Goal: Information Seeking & Learning: Learn about a topic

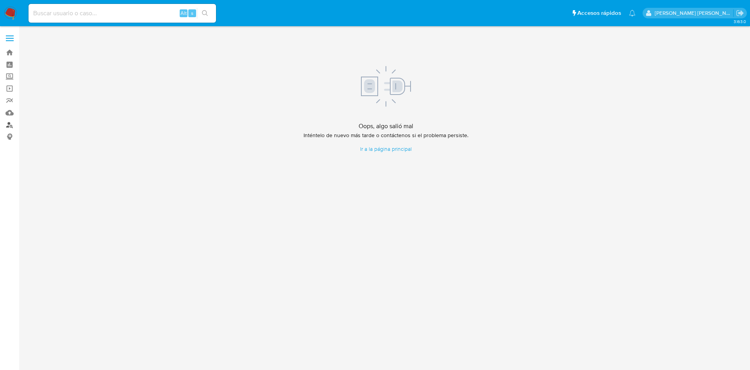
click at [7, 127] on link "Buscador de personas" at bounding box center [46, 125] width 93 height 12
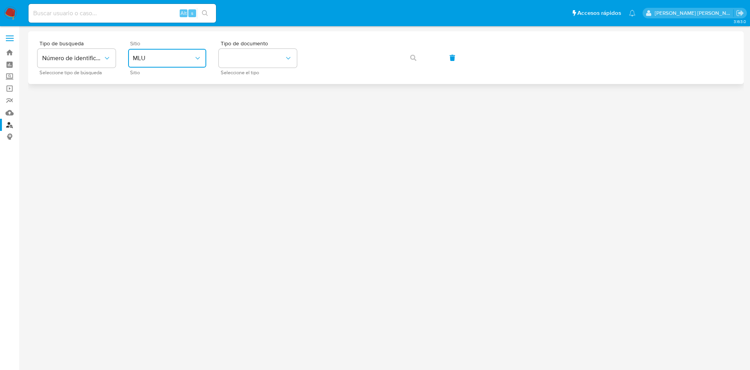
click at [177, 51] on button "MLU" at bounding box center [167, 58] width 78 height 19
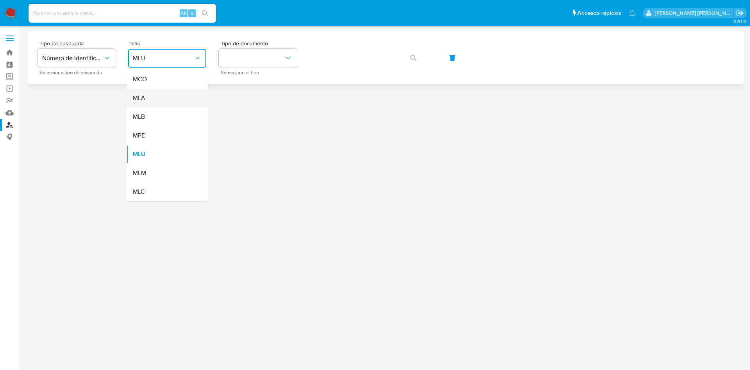
click at [173, 104] on div "MLA" at bounding box center [165, 98] width 64 height 19
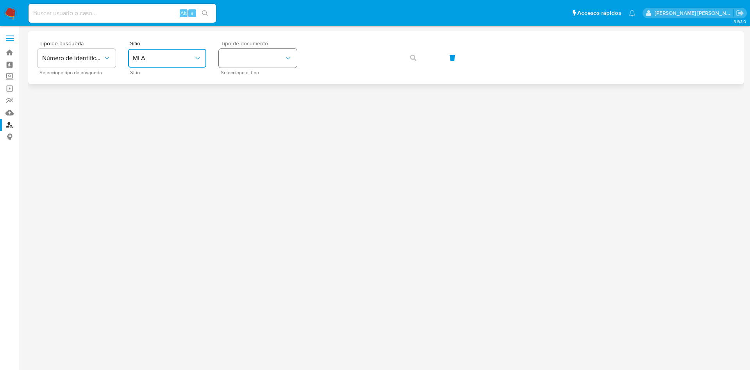
click at [270, 57] on button "identificationType" at bounding box center [258, 58] width 78 height 19
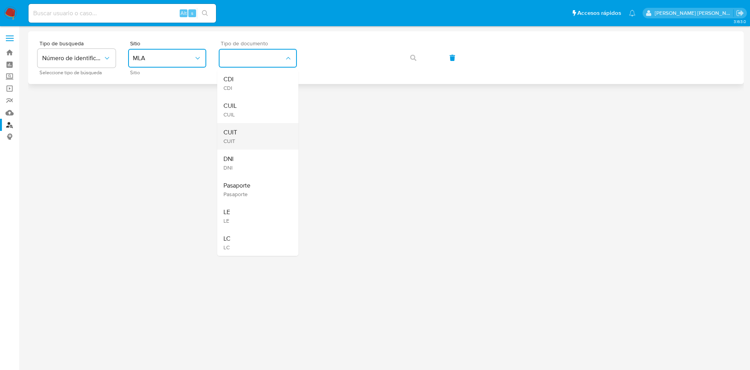
click at [257, 127] on div "CUIT CUIT" at bounding box center [255, 136] width 64 height 27
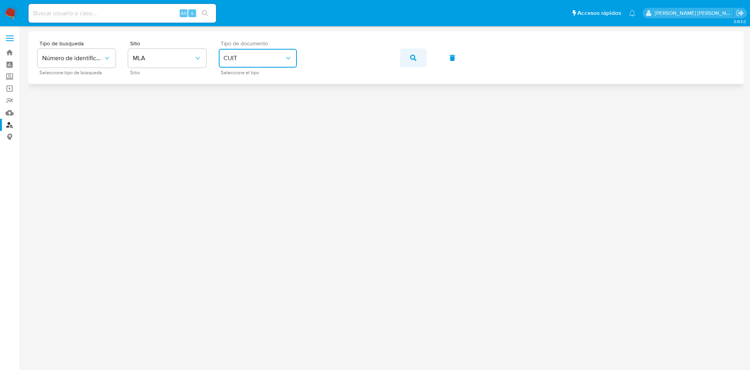
click at [416, 61] on span "button" at bounding box center [413, 57] width 6 height 17
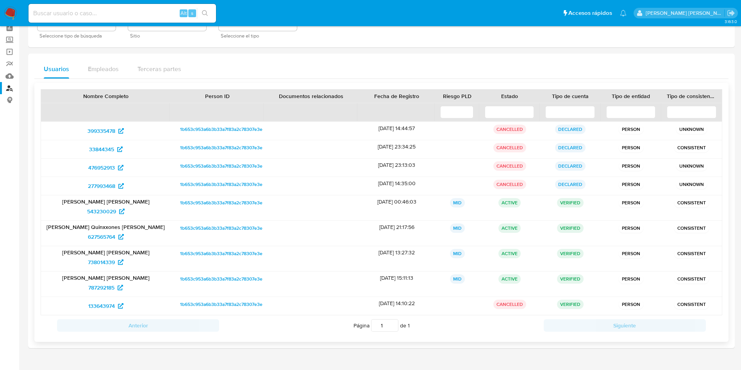
scroll to position [54, 0]
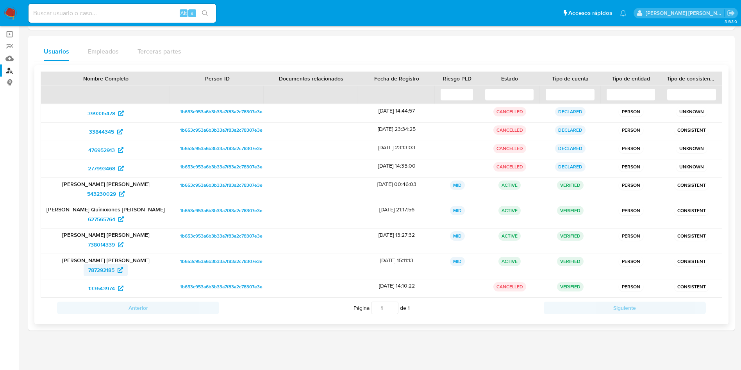
click at [109, 269] on span "787292185" at bounding box center [101, 270] width 26 height 12
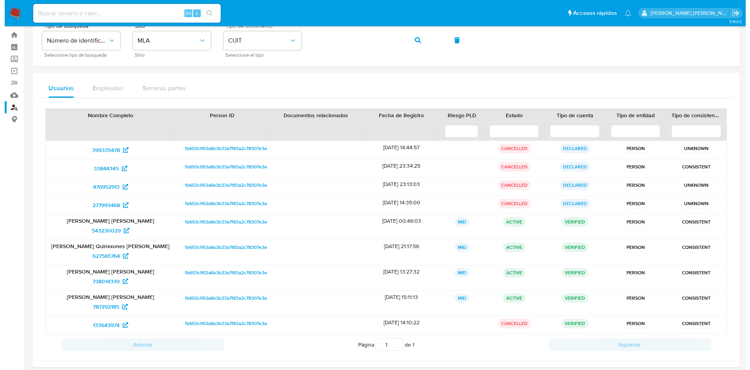
scroll to position [0, 0]
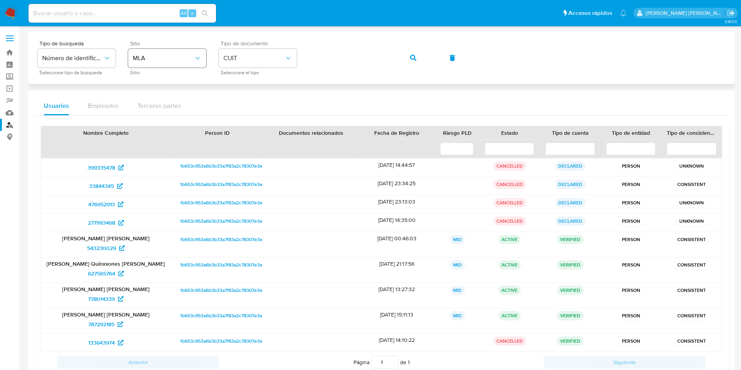
click at [201, 61] on div "Tipo de busqueda Número de identificación Seleccione tipo de búsqueda Sitio MLA…" at bounding box center [381, 58] width 688 height 34
click at [407, 57] on button "button" at bounding box center [413, 57] width 27 height 19
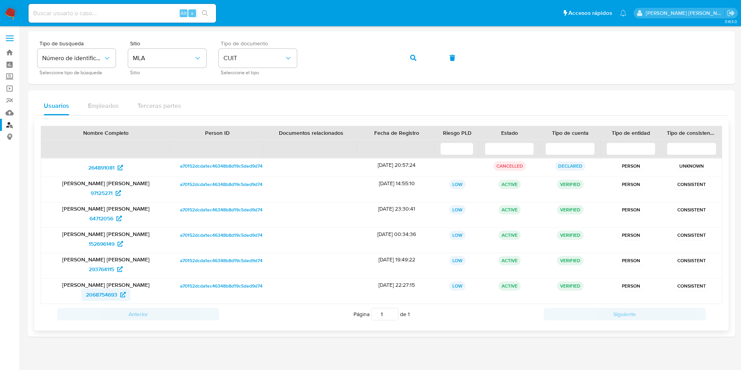
click at [100, 291] on span "2068754693" at bounding box center [101, 294] width 31 height 12
click at [258, 63] on div "Tipo de busqueda Número de identificación Seleccione tipo de búsqueda Sitio MLA…" at bounding box center [381, 58] width 688 height 34
click at [409, 59] on button "button" at bounding box center [413, 57] width 27 height 19
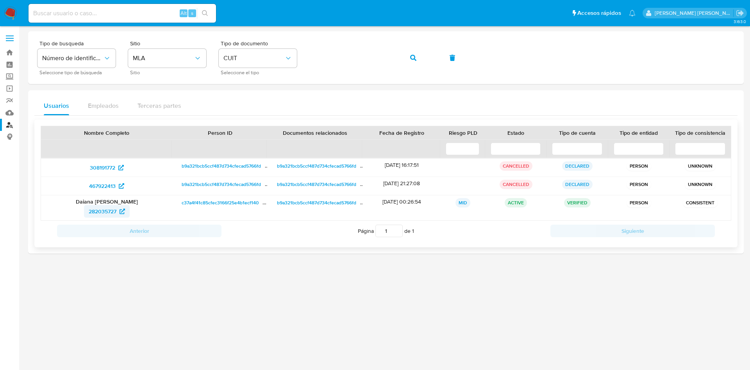
click at [97, 213] on span "282035727" at bounding box center [103, 211] width 28 height 12
click at [239, 66] on div "Tipo de busqueda Número de identificación Seleccione tipo de búsqueda Sitio MLA…" at bounding box center [385, 58] width 697 height 34
click at [415, 55] on icon "button" at bounding box center [413, 58] width 6 height 6
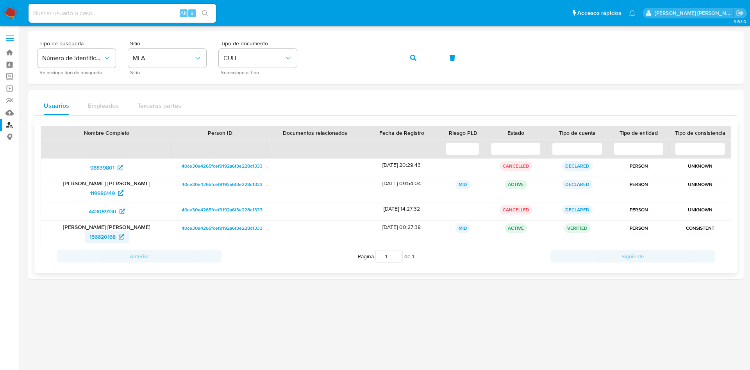
click at [112, 239] on span "156620168" at bounding box center [102, 236] width 26 height 12
click at [243, 58] on div "Tipo de busqueda Número de identificación Seleccione tipo de búsqueda Sitio MLA…" at bounding box center [385, 58] width 697 height 34
click at [400, 58] on button "button" at bounding box center [413, 57] width 27 height 19
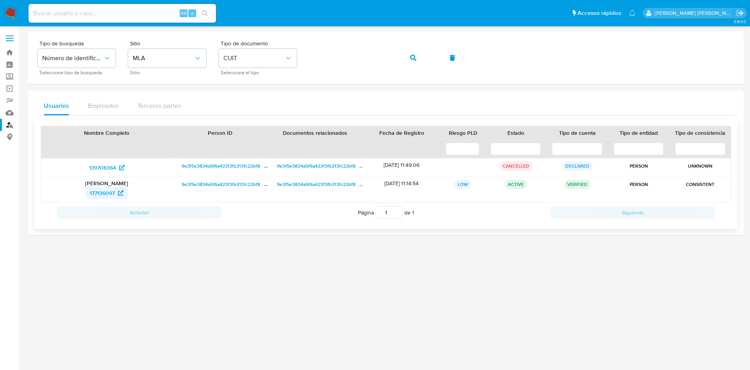
click at [116, 193] on span "177136097" at bounding box center [107, 193] width 34 height 12
click at [209, 59] on div "Tipo de busqueda Número de identificación Seleccione tipo de búsqueda Sitio MLA…" at bounding box center [385, 58] width 697 height 34
click at [415, 66] on span "button" at bounding box center [413, 57] width 6 height 17
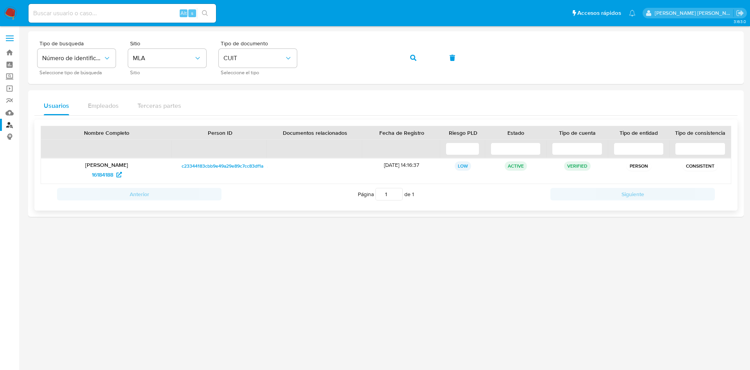
click at [116, 166] on p "Sebastian Matias Flores" at bounding box center [106, 164] width 120 height 7
click at [108, 177] on span "16184188" at bounding box center [102, 174] width 21 height 12
click at [227, 59] on div "Tipo de busqueda Número de identificación Seleccione tipo de búsqueda Sitio MLA…" at bounding box center [385, 58] width 697 height 34
click at [414, 57] on icon "button" at bounding box center [413, 58] width 6 height 6
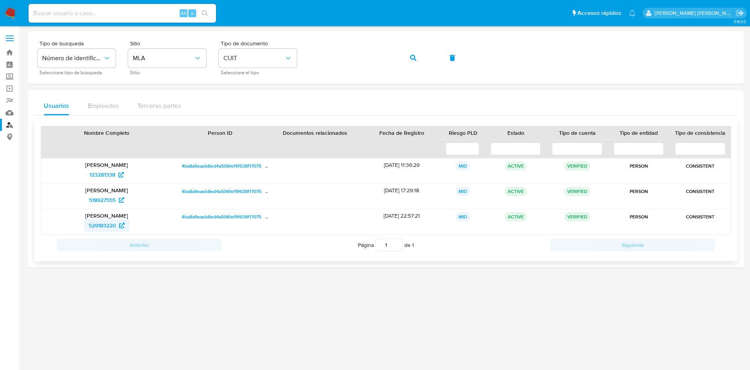
click at [118, 226] on span "529183220" at bounding box center [107, 225] width 36 height 12
click at [196, 61] on div "Tipo de busqueda Número de identificación Seleccione tipo de búsqueda Sitio MLA…" at bounding box center [385, 58] width 697 height 34
click at [416, 55] on button "button" at bounding box center [413, 57] width 27 height 19
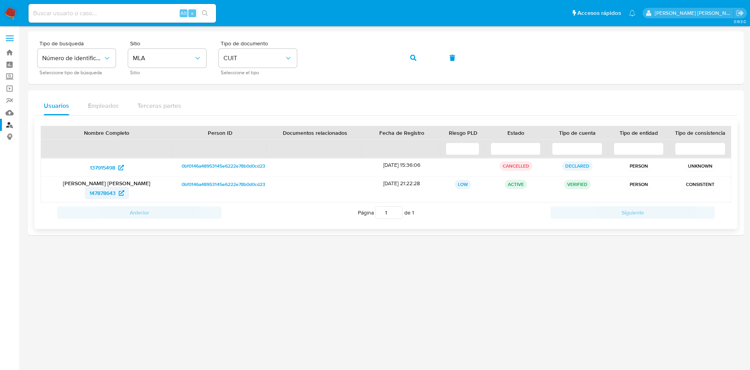
click at [107, 196] on span "147878643" at bounding box center [102, 193] width 26 height 12
click at [157, 56] on div "Tipo de busqueda Número de identificación Seleccione tipo de búsqueda Sitio MLA…" at bounding box center [385, 58] width 697 height 34
click at [107, 193] on span "147878643" at bounding box center [102, 193] width 26 height 12
click at [188, 57] on div "Tipo de busqueda Número de identificación Seleccione tipo de búsqueda Sitio MLA…" at bounding box center [385, 58] width 697 height 34
click at [416, 59] on icon "button" at bounding box center [413, 58] width 6 height 6
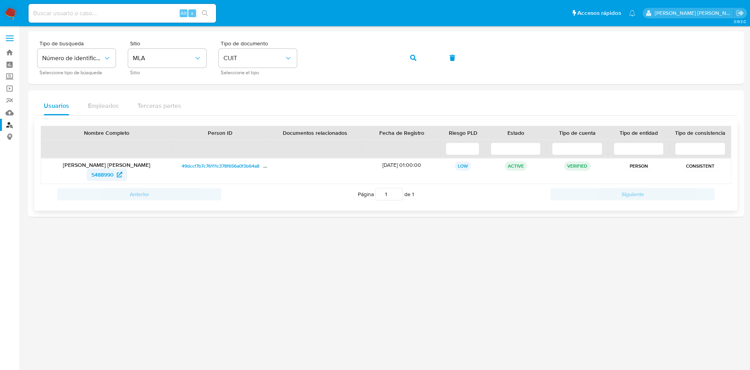
click at [110, 171] on span "5488990" at bounding box center [102, 174] width 22 height 12
click at [133, 57] on div "Tipo de busqueda Número de identificación Seleccione tipo de búsqueda Sitio MLA…" at bounding box center [385, 58] width 697 height 34
click at [423, 64] on button "button" at bounding box center [413, 57] width 27 height 19
click at [111, 166] on p "Maria Belen Blua Fernandez" at bounding box center [106, 164] width 120 height 7
click at [108, 181] on div "Maria Belen Blua Fernandez 581822274" at bounding box center [106, 171] width 131 height 25
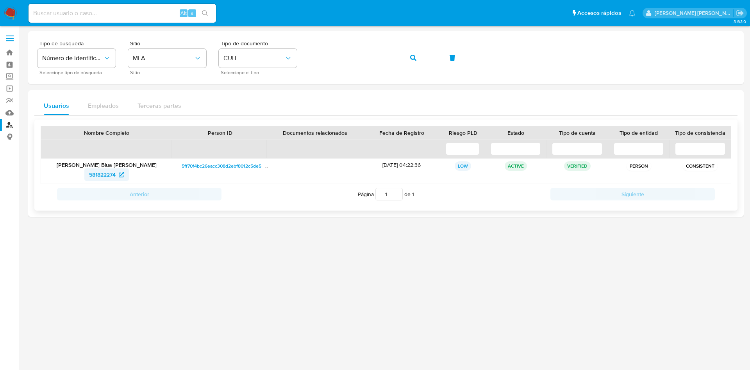
click at [109, 176] on span "581822274" at bounding box center [102, 174] width 27 height 12
click at [210, 61] on div "Tipo de busqueda Número de identificación Seleccione tipo de búsqueda Sitio MLA…" at bounding box center [385, 58] width 697 height 34
click at [412, 60] on icon "button" at bounding box center [413, 58] width 6 height 6
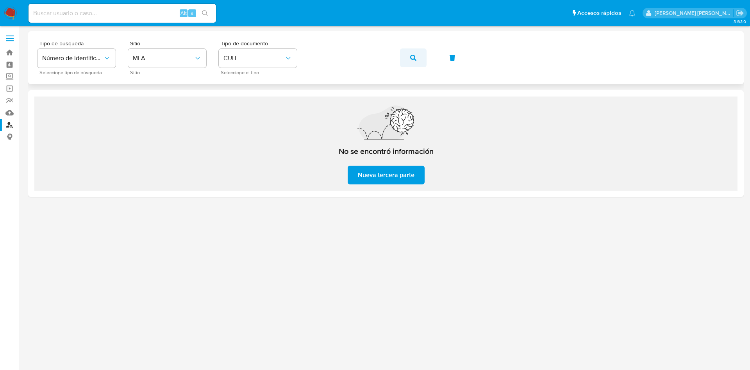
click at [413, 62] on span "button" at bounding box center [413, 57] width 6 height 17
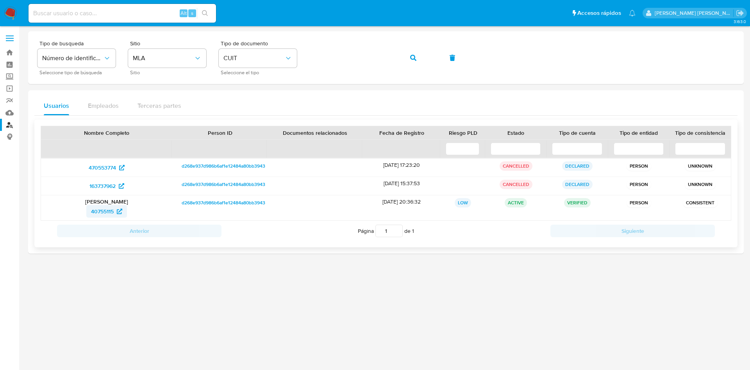
click at [102, 207] on span "40755115" at bounding box center [102, 211] width 23 height 12
click at [250, 60] on div "Tipo de busqueda Número de identificación Seleccione tipo de búsqueda Sitio MLA…" at bounding box center [385, 58] width 697 height 34
click at [409, 57] on button "button" at bounding box center [413, 57] width 27 height 19
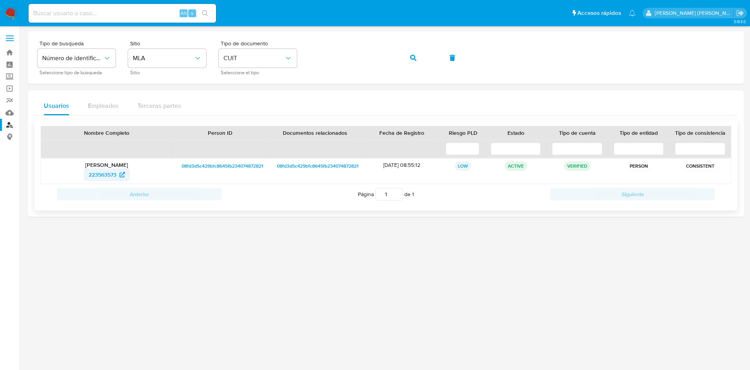
click at [106, 172] on span "223563573" at bounding box center [103, 174] width 28 height 12
click at [207, 49] on div "Tipo de busqueda Número de identificación Seleccione tipo de búsqueda Sitio MLA…" at bounding box center [385, 58] width 697 height 34
click at [403, 59] on button "button" at bounding box center [413, 57] width 27 height 19
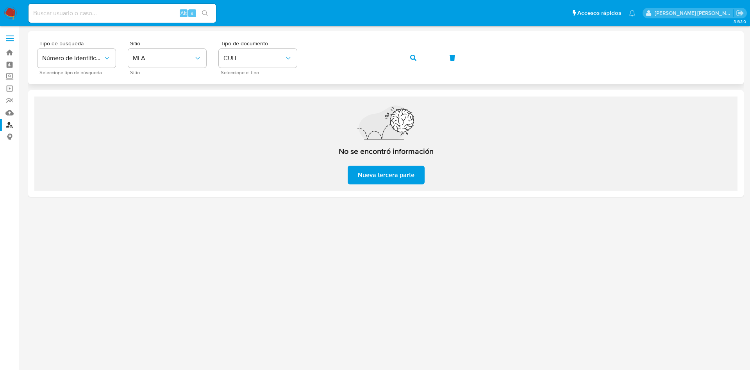
click at [212, 66] on div "Tipo de busqueda Número de identificación Seleccione tipo de búsqueda Sitio MLA…" at bounding box center [385, 58] width 697 height 34
click at [415, 62] on span "button" at bounding box center [413, 57] width 6 height 17
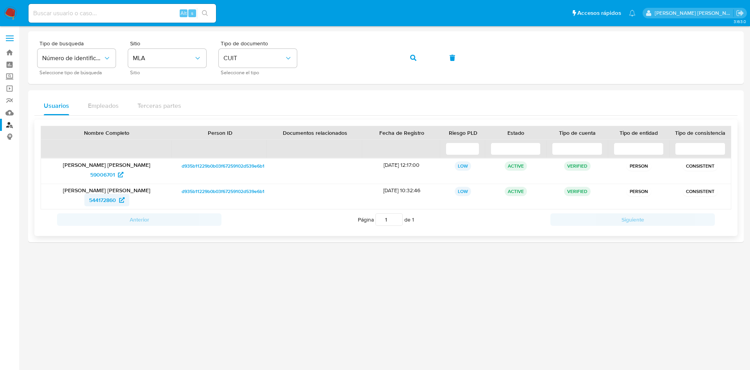
click at [107, 197] on span "544172860" at bounding box center [102, 200] width 27 height 12
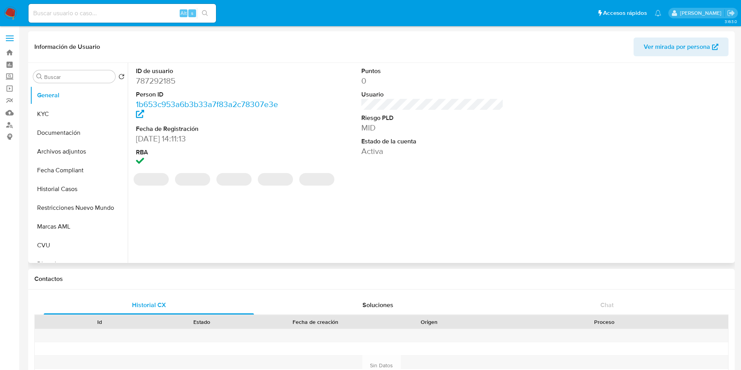
select select "10"
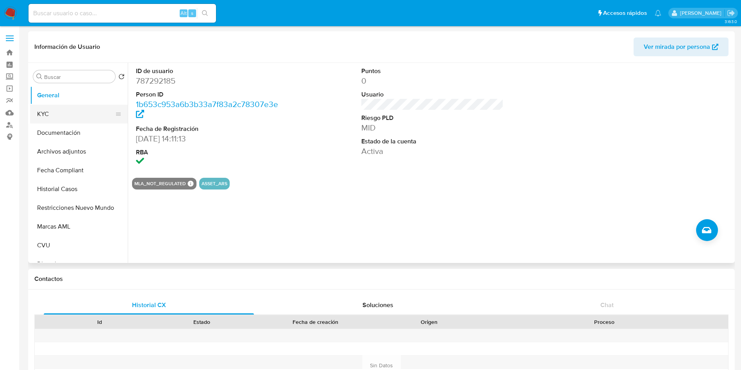
click at [82, 111] on button "KYC" at bounding box center [75, 114] width 91 height 19
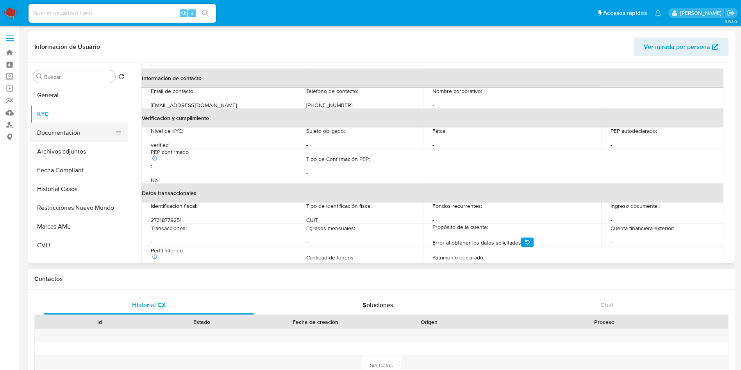
scroll to position [155, 0]
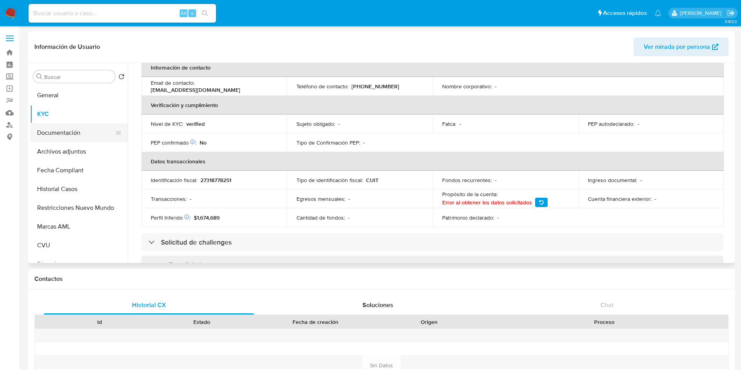
click at [65, 132] on button "Documentación" at bounding box center [75, 132] width 91 height 19
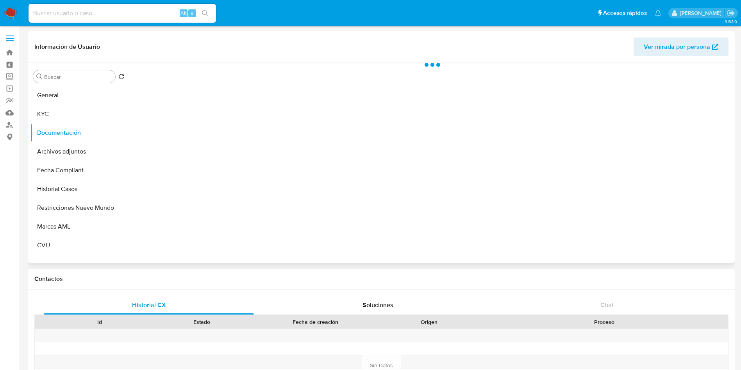
scroll to position [0, 0]
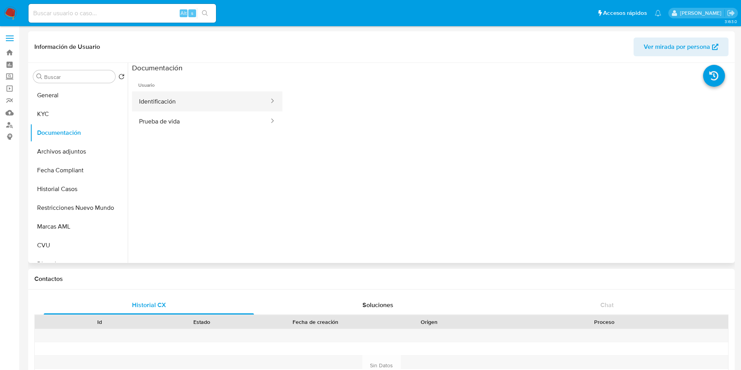
click at [168, 104] on button "Identificación" at bounding box center [201, 101] width 138 height 20
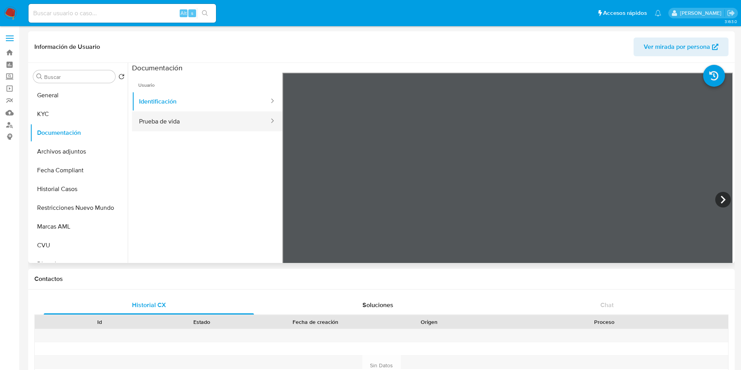
click at [165, 123] on button "Prueba de vida" at bounding box center [201, 121] width 138 height 20
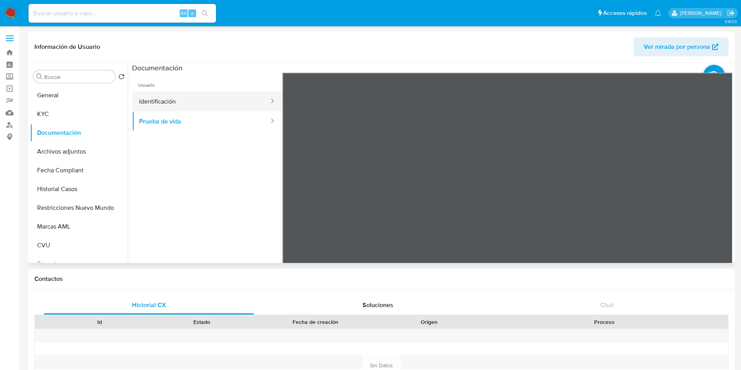
click at [153, 105] on button "Identificación" at bounding box center [201, 101] width 138 height 20
click at [719, 203] on icon at bounding box center [723, 200] width 16 height 16
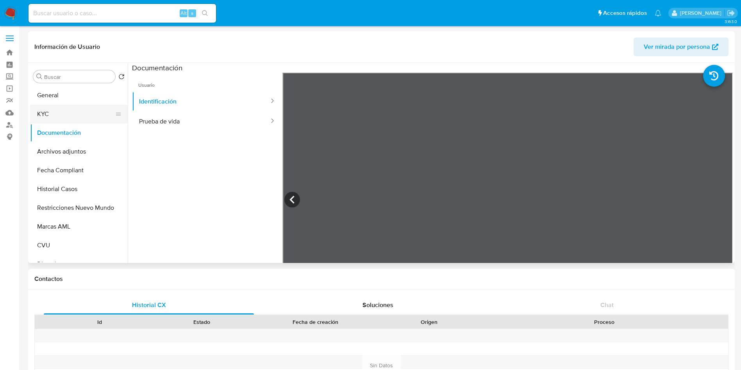
click at [58, 112] on button "KYC" at bounding box center [75, 114] width 91 height 19
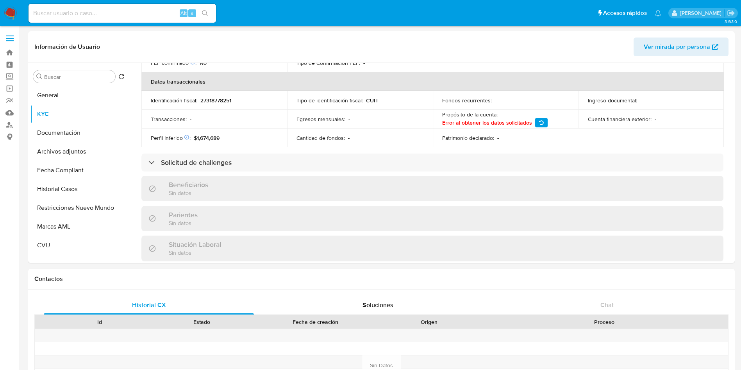
scroll to position [389, 0]
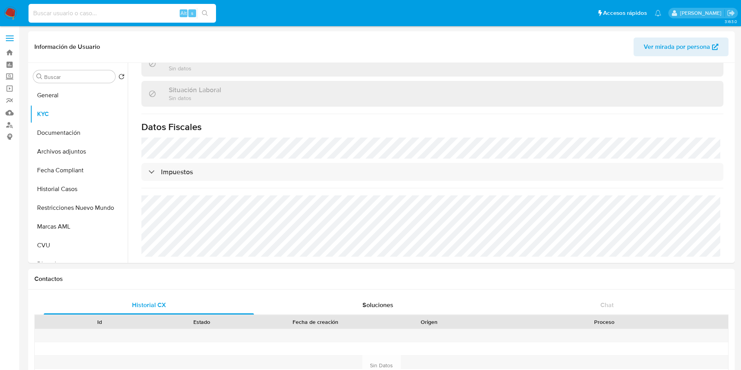
click at [75, 10] on input at bounding box center [122, 13] width 187 height 10
paste input "27-31507452-0"
type input "27-31507452-0"
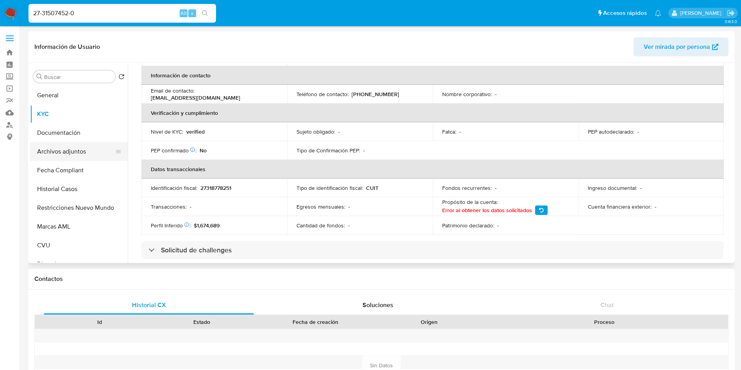
scroll to position [37, 0]
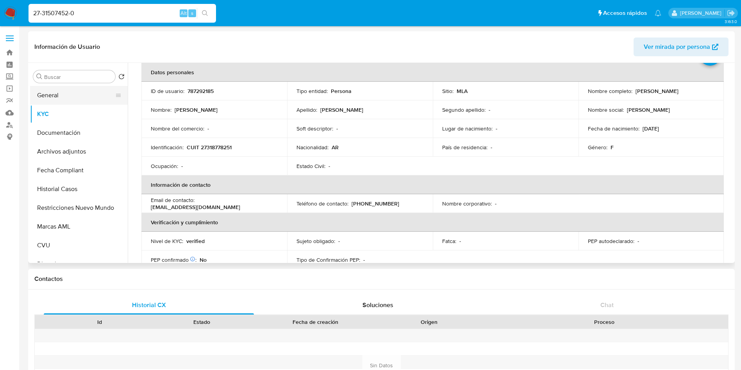
click at [55, 93] on button "General" at bounding box center [75, 95] width 91 height 19
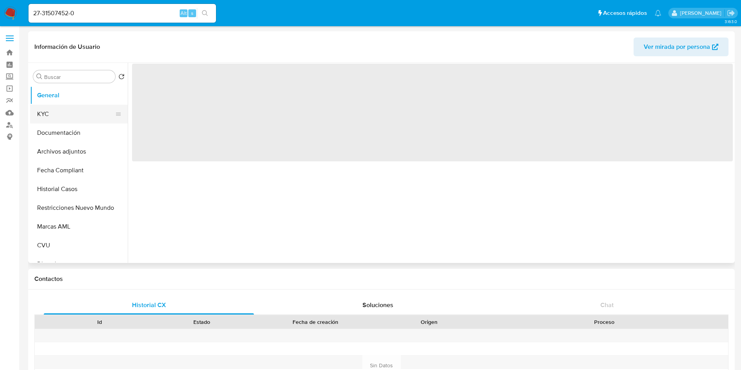
scroll to position [0, 0]
click at [45, 118] on button "KYC" at bounding box center [75, 114] width 91 height 19
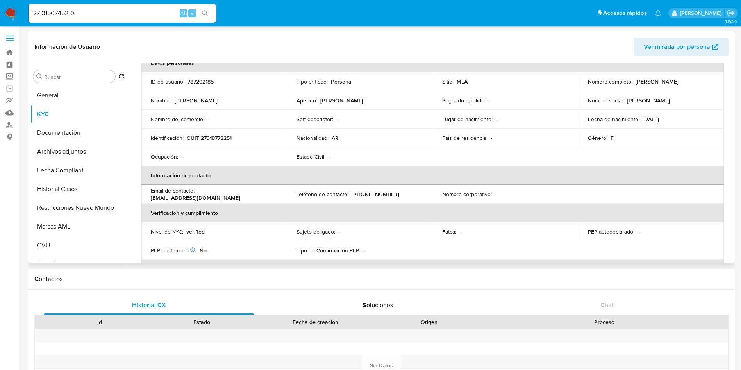
scroll to position [234, 0]
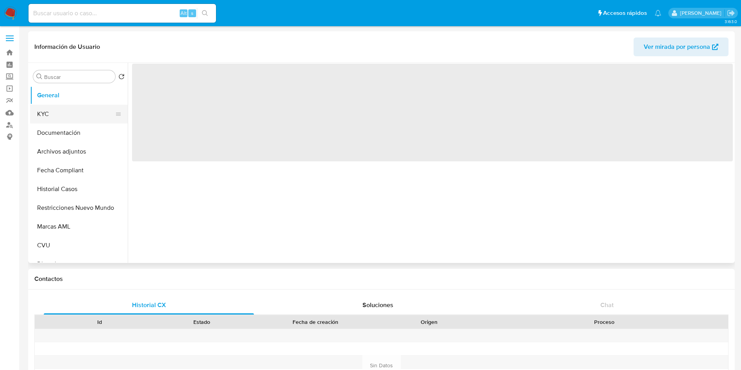
select select "10"
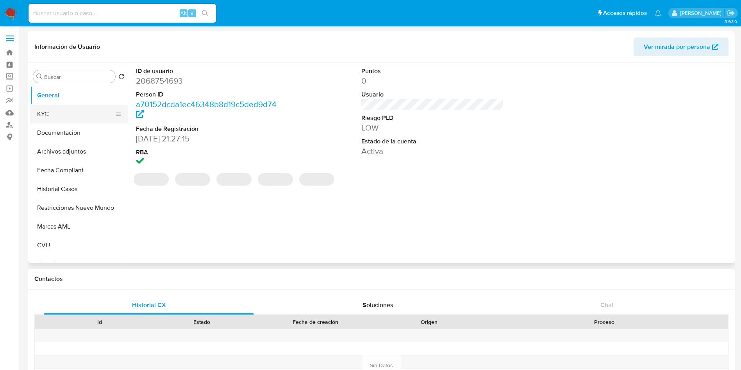
click at [52, 119] on button "KYC" at bounding box center [75, 114] width 91 height 19
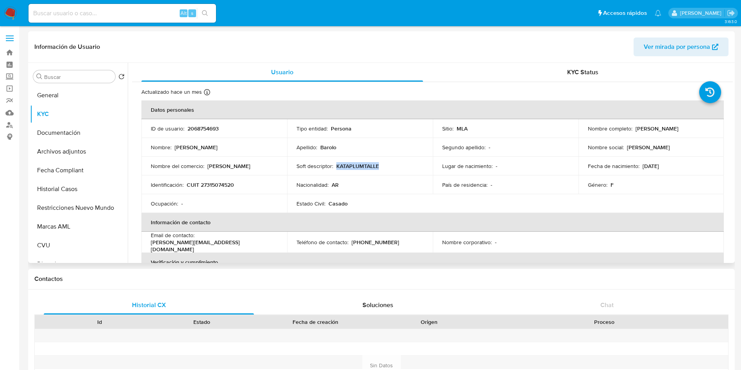
drag, startPoint x: 378, startPoint y: 167, endPoint x: 334, endPoint y: 168, distance: 43.3
click at [334, 168] on div "Soft descriptor : KATAPLUMTALLE" at bounding box center [359, 165] width 127 height 7
drag, startPoint x: 244, startPoint y: 168, endPoint x: 206, endPoint y: 168, distance: 38.3
click at [206, 168] on div "Nombre del comercio : KataplumTaller" at bounding box center [214, 165] width 127 height 7
copy p "KataplumTaller"
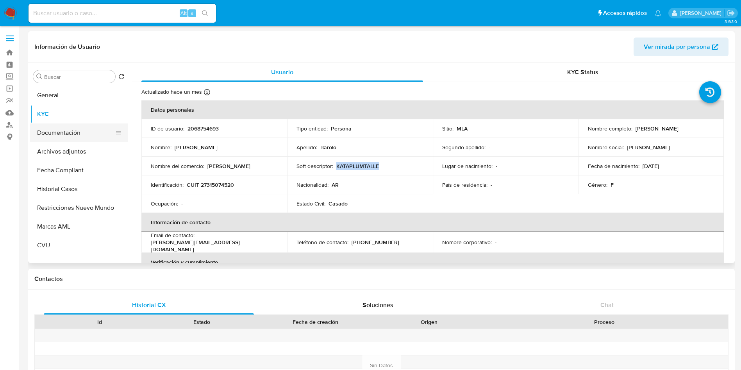
click at [64, 129] on button "Documentación" at bounding box center [75, 132] width 91 height 19
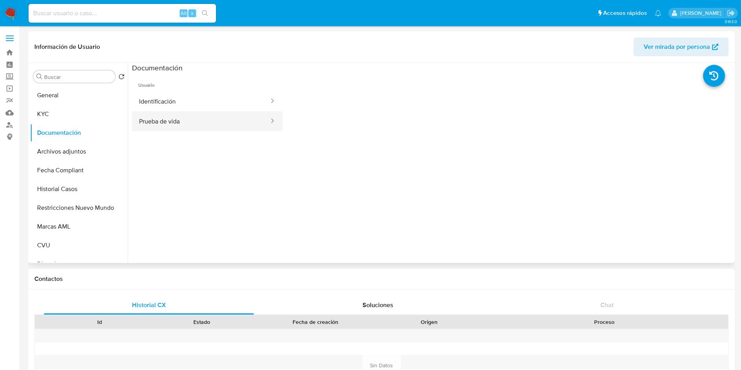
click at [196, 126] on button "Prueba de vida" at bounding box center [201, 121] width 138 height 20
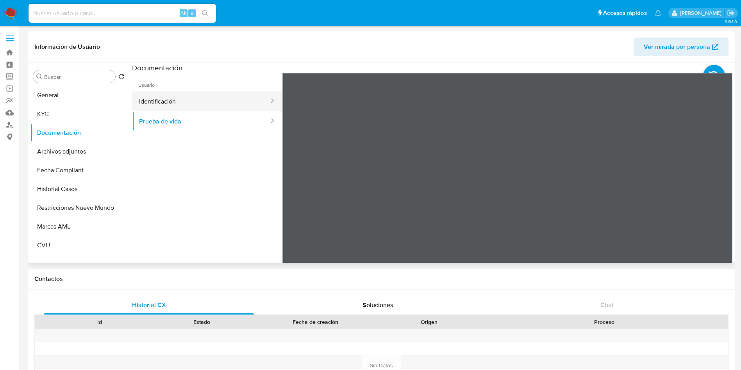
click at [176, 105] on button "Identificación" at bounding box center [201, 101] width 138 height 20
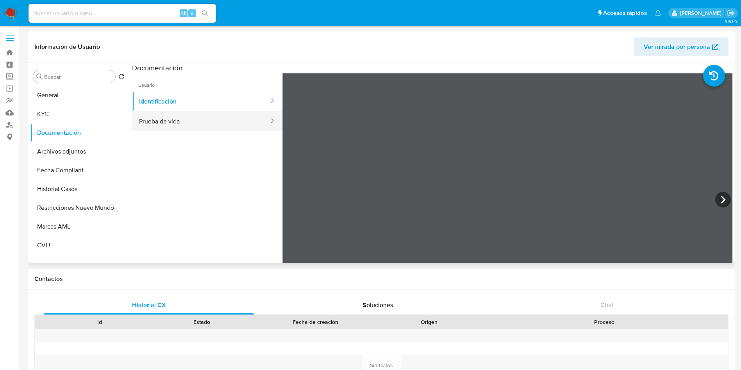
click at [176, 123] on button "Prueba de vida" at bounding box center [201, 121] width 138 height 20
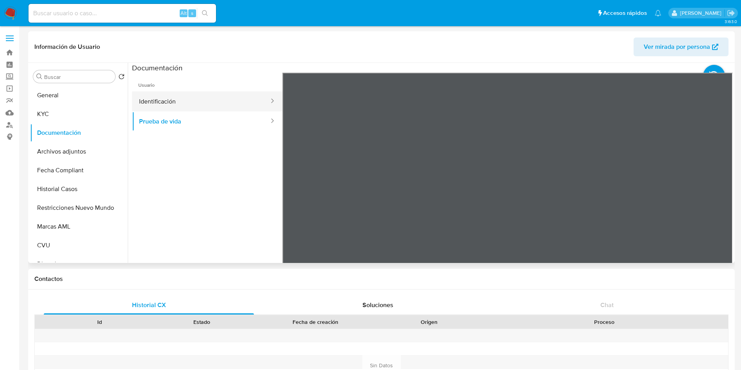
click at [152, 104] on button "Identificación" at bounding box center [201, 101] width 138 height 20
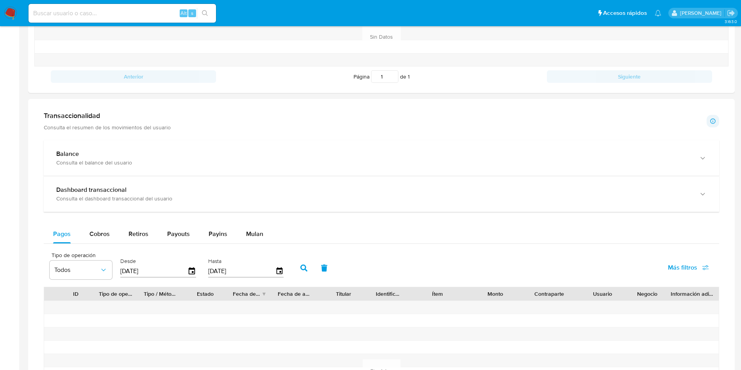
scroll to position [346, 0]
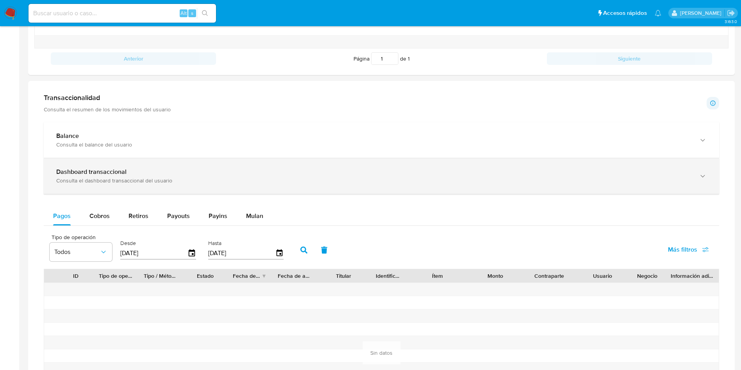
click at [77, 180] on div "Consulta el dashboard transaccional del usuario" at bounding box center [373, 180] width 635 height 7
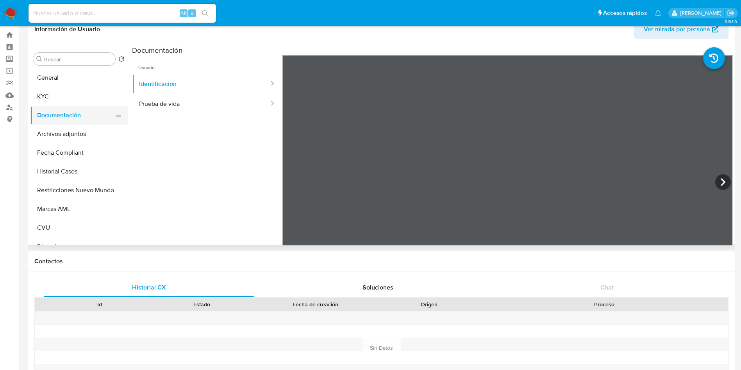
scroll to position [0, 0]
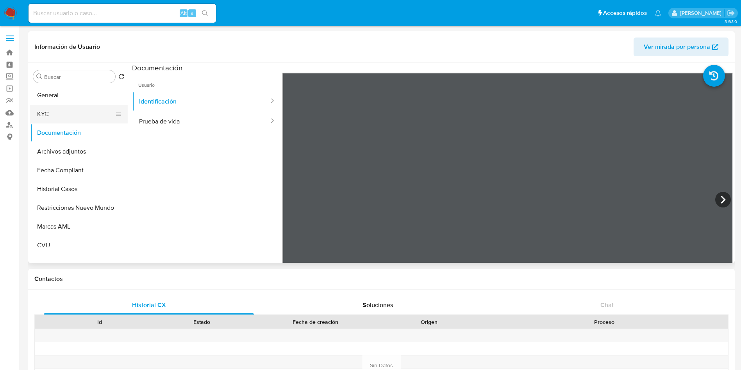
click at [72, 113] on button "KYC" at bounding box center [75, 114] width 91 height 19
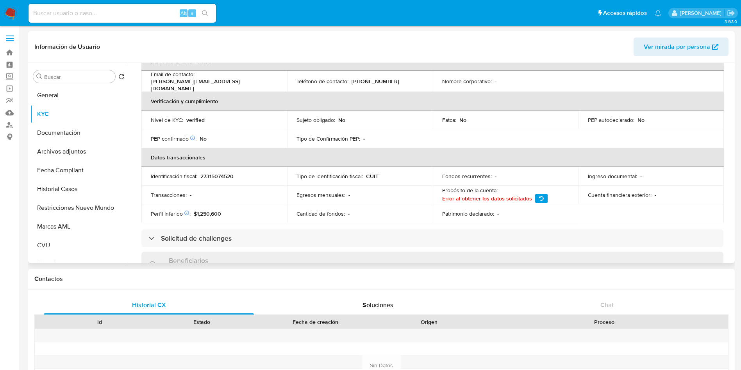
scroll to position [176, 0]
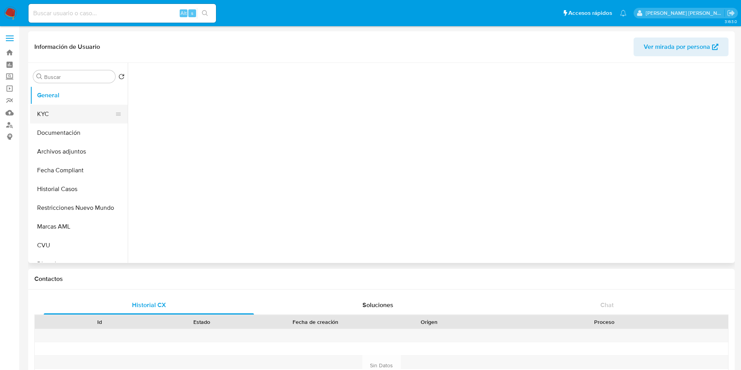
click at [82, 112] on button "KYC" at bounding box center [75, 114] width 91 height 19
select select "10"
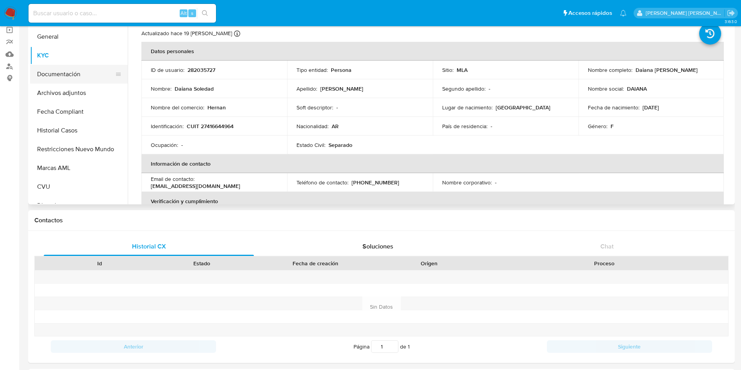
click at [57, 68] on button "Documentación" at bounding box center [75, 74] width 91 height 19
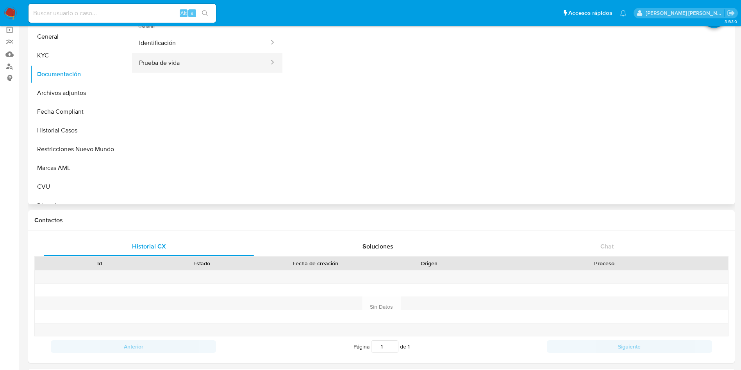
click at [155, 58] on button "Prueba de vida" at bounding box center [201, 63] width 138 height 20
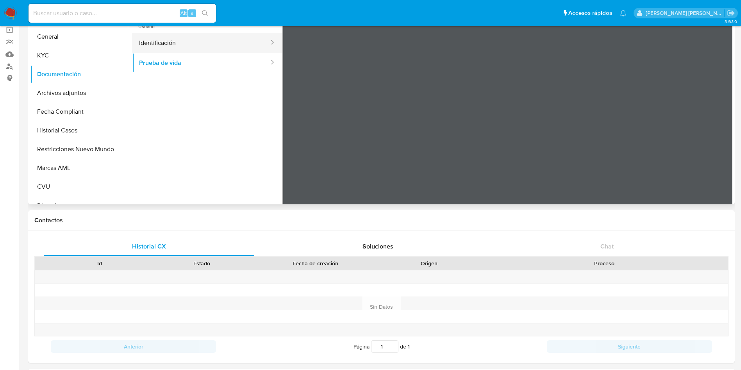
click at [172, 49] on button "Identificación" at bounding box center [201, 43] width 138 height 20
click at [187, 69] on button "Prueba de vida" at bounding box center [201, 63] width 138 height 20
click at [172, 47] on button "Identificación" at bounding box center [201, 43] width 138 height 20
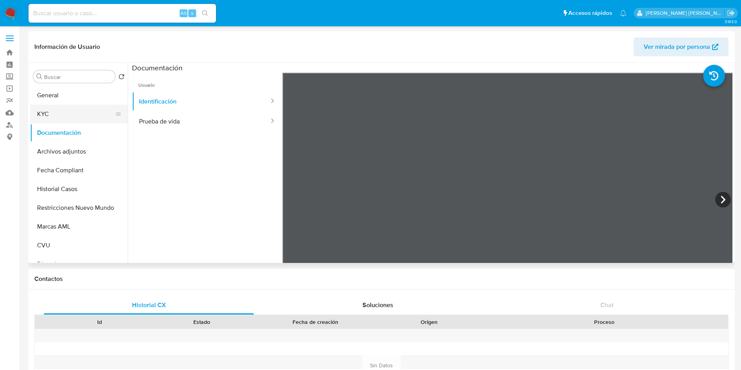
click at [60, 119] on button "KYC" at bounding box center [75, 114] width 91 height 19
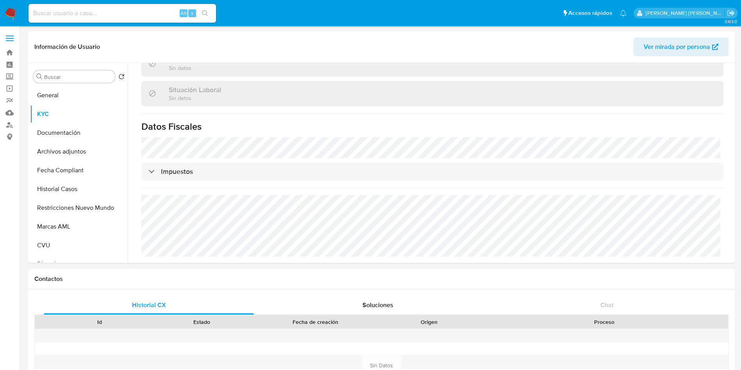
scroll to position [293, 0]
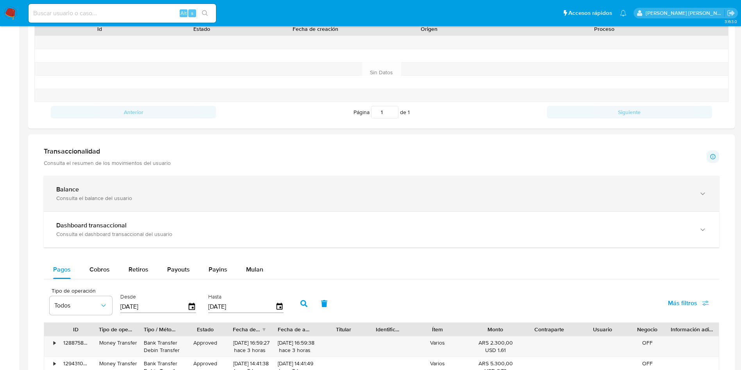
click at [91, 192] on div "Balance" at bounding box center [373, 189] width 635 height 8
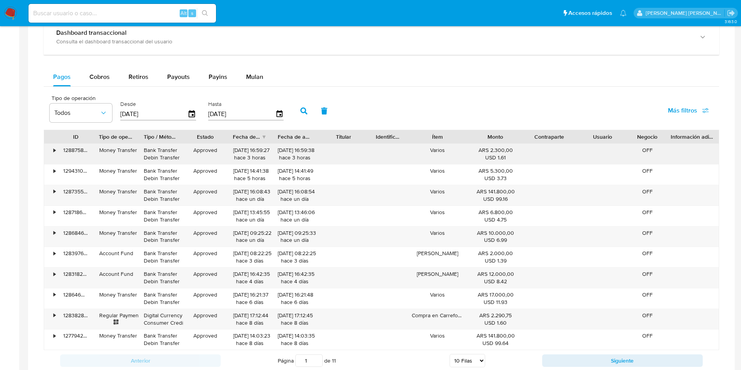
scroll to position [761, 0]
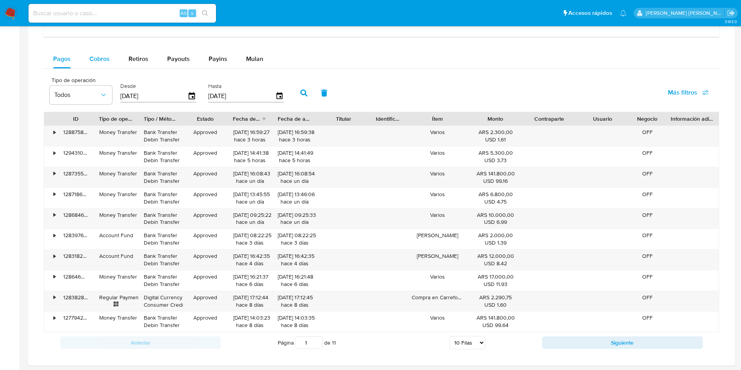
click at [106, 59] on span "Cobros" at bounding box center [99, 58] width 20 height 9
select select "10"
drag, startPoint x: 603, startPoint y: 342, endPoint x: 587, endPoint y: 343, distance: 16.4
click at [604, 342] on button "Siguiente" at bounding box center [622, 342] width 160 height 12
type input "2"
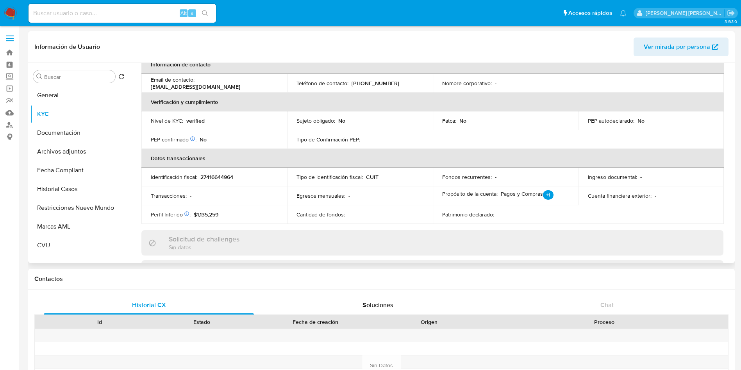
scroll to position [176, 0]
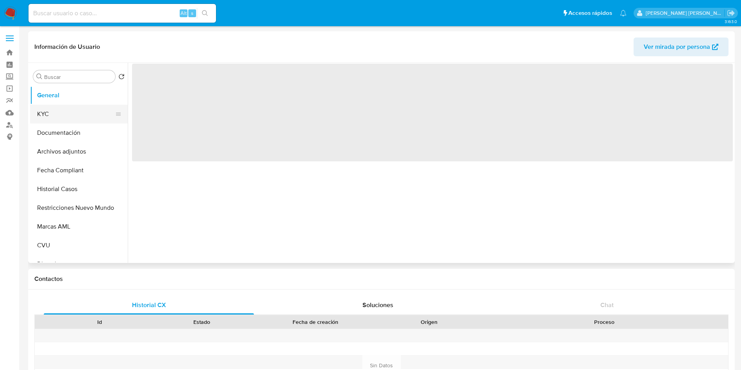
click at [61, 107] on button "KYC" at bounding box center [75, 114] width 91 height 19
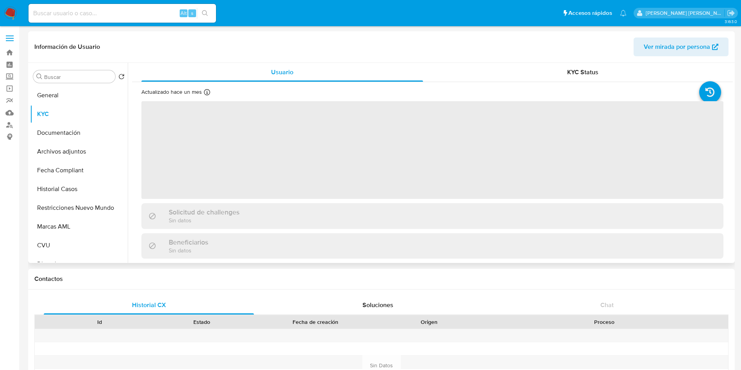
select select "10"
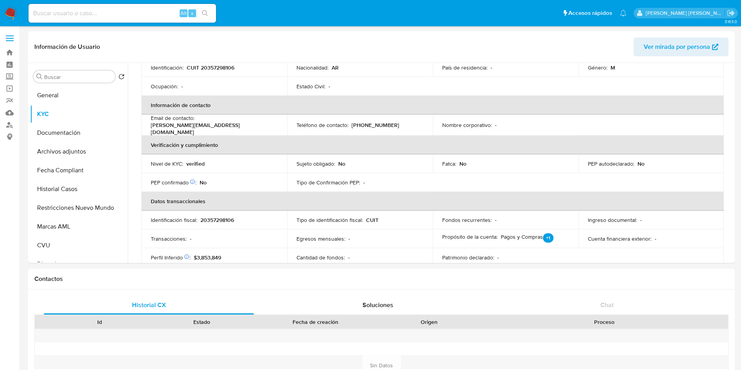
scroll to position [176, 0]
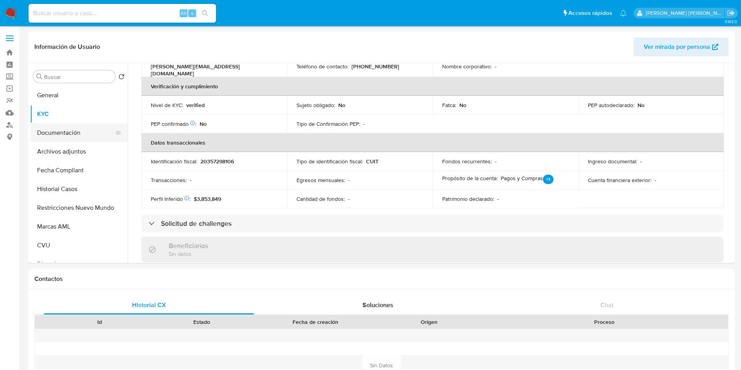
click at [76, 128] on button "Documentación" at bounding box center [75, 132] width 91 height 19
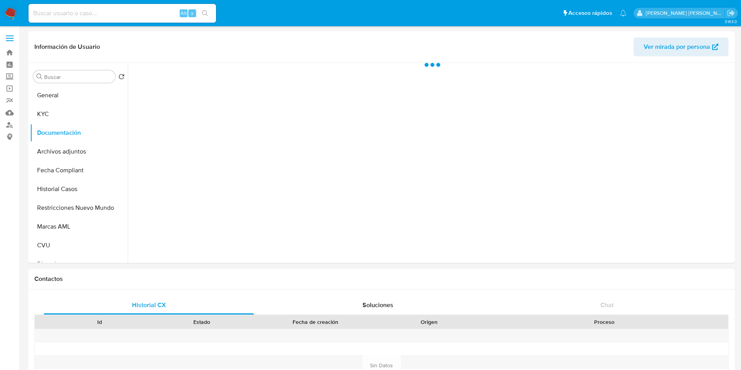
scroll to position [0, 0]
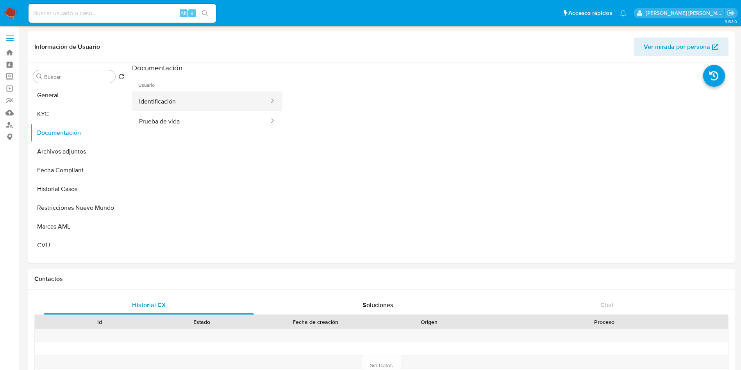
click at [165, 98] on button "Identificación" at bounding box center [201, 101] width 138 height 20
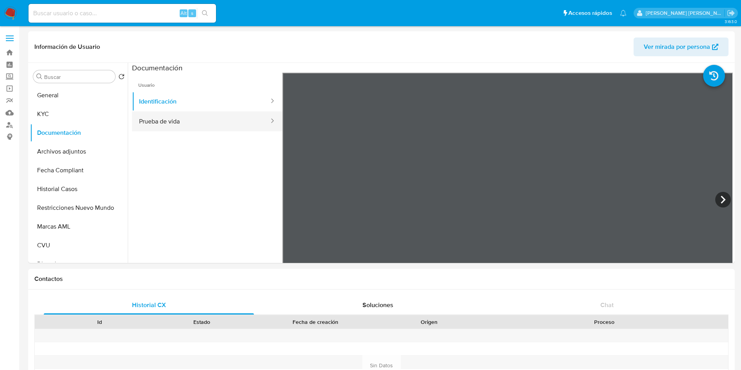
click at [172, 125] on button "Prueba de vida" at bounding box center [201, 121] width 138 height 20
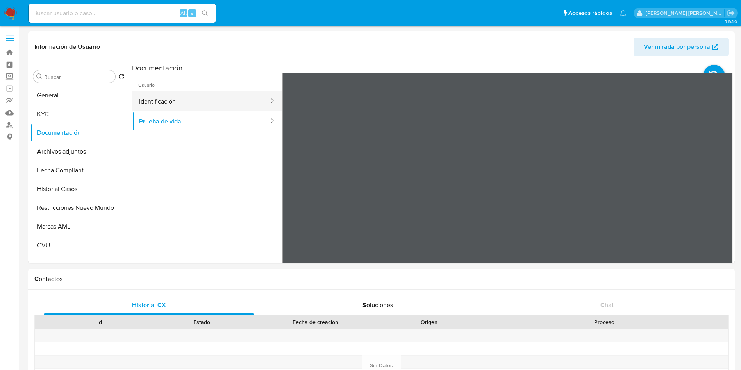
click at [180, 108] on button "Identificación" at bounding box center [201, 101] width 138 height 20
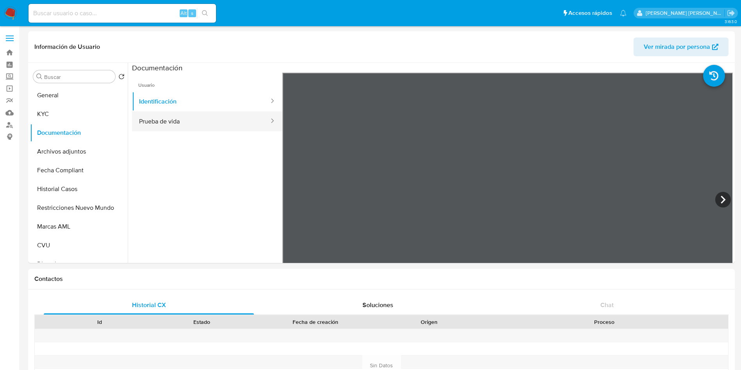
click at [172, 127] on button "Prueba de vida" at bounding box center [201, 121] width 138 height 20
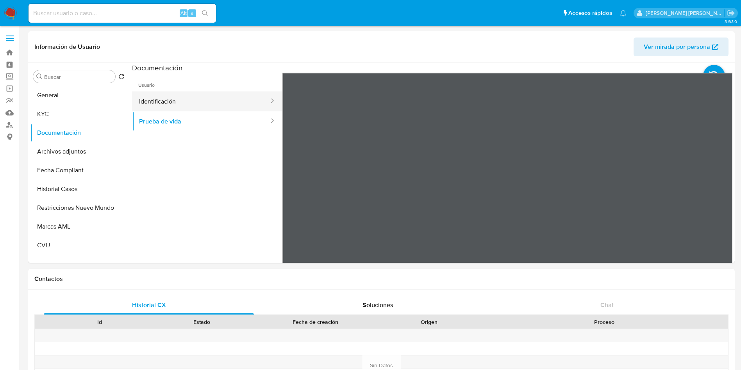
click at [164, 104] on button "Identificación" at bounding box center [201, 101] width 138 height 20
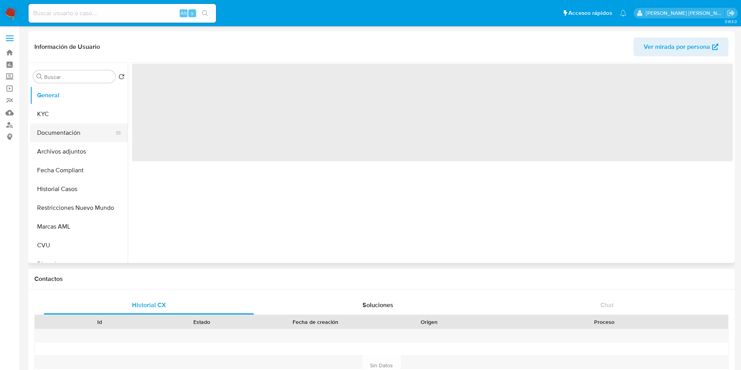
select select "10"
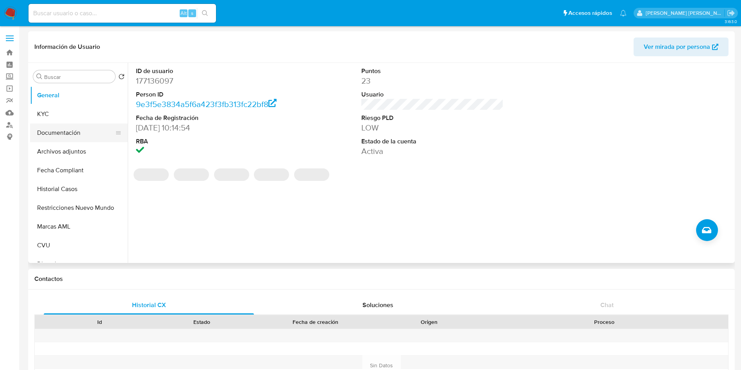
click at [75, 134] on button "Documentación" at bounding box center [75, 132] width 91 height 19
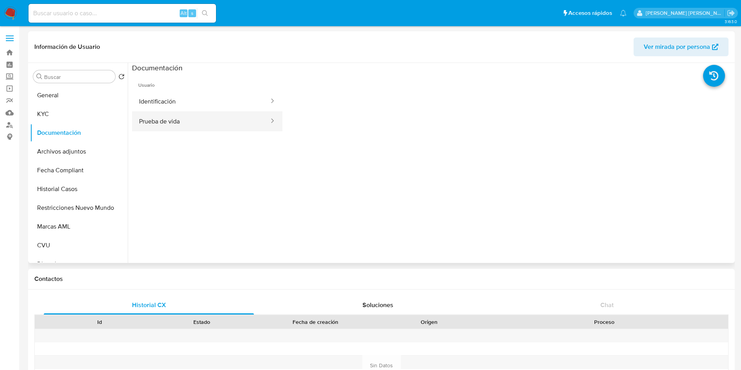
click at [177, 116] on button "Prueba de vida" at bounding box center [201, 121] width 138 height 20
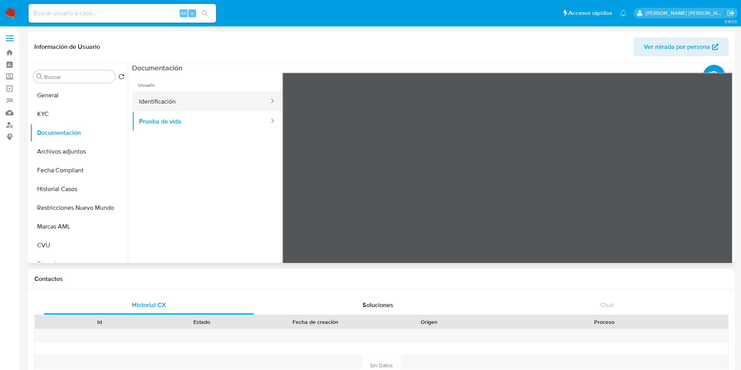
click at [178, 109] on button "Identificación" at bounding box center [201, 101] width 138 height 20
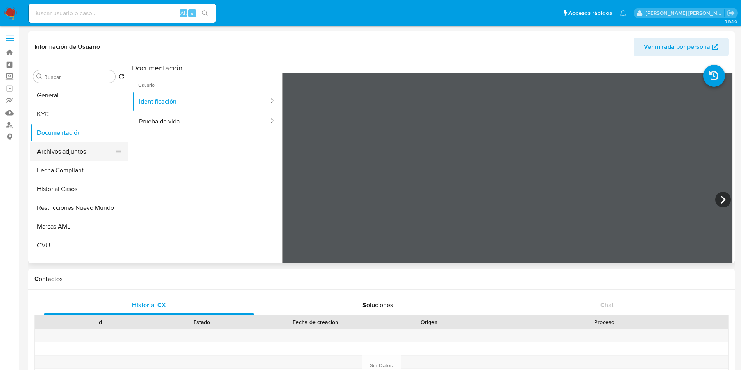
click at [59, 153] on button "Archivos adjuntos" at bounding box center [75, 151] width 91 height 19
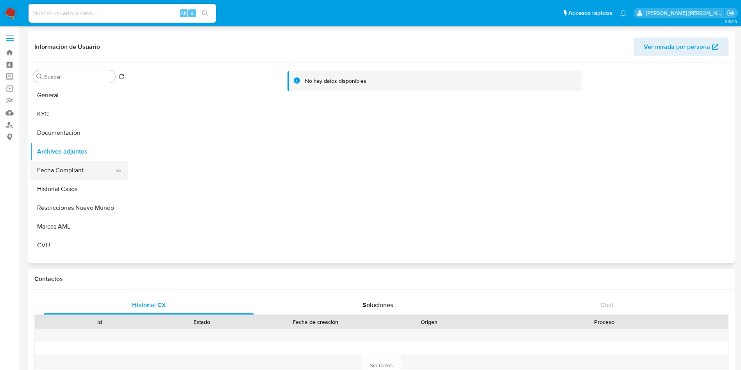
click at [86, 169] on button "Fecha Compliant" at bounding box center [75, 170] width 91 height 19
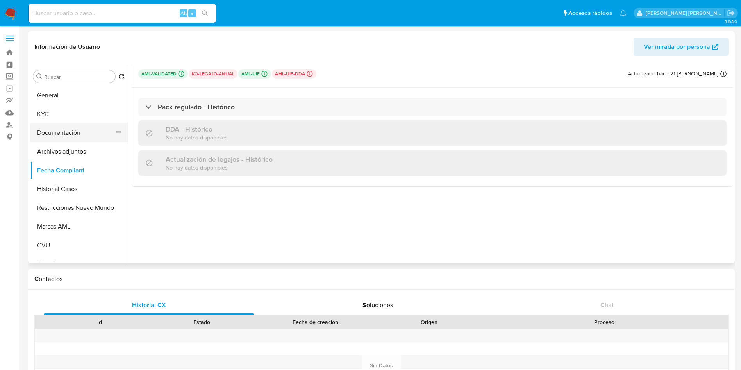
click at [84, 137] on button "Documentación" at bounding box center [75, 132] width 91 height 19
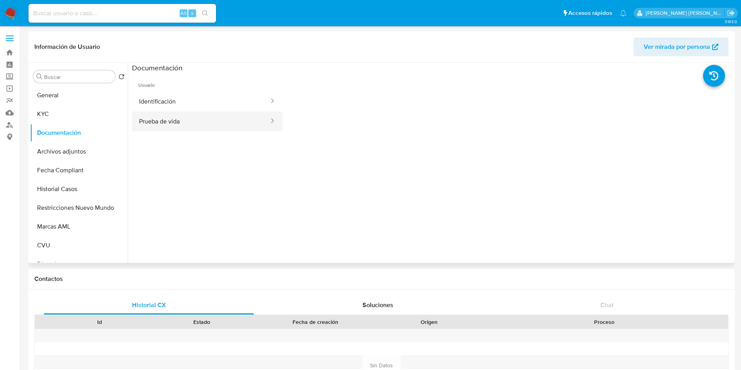
click at [184, 129] on button "Prueba de vida" at bounding box center [201, 121] width 138 height 20
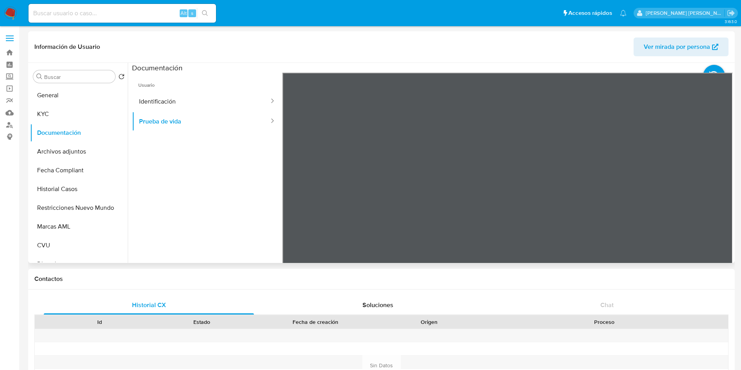
scroll to position [59, 0]
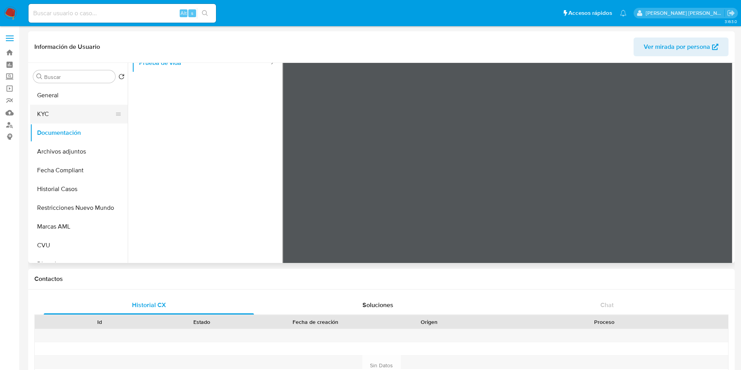
click at [73, 112] on button "KYC" at bounding box center [75, 114] width 91 height 19
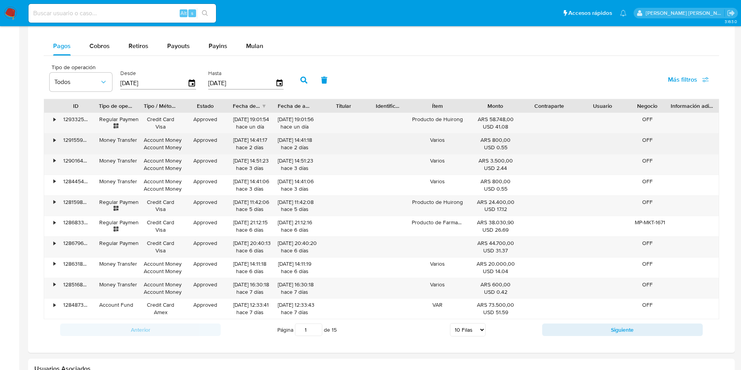
scroll to position [527, 0]
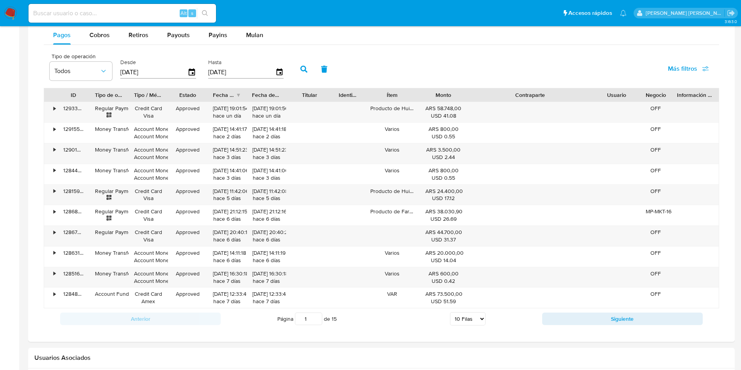
drag, startPoint x: 578, startPoint y: 91, endPoint x: 650, endPoint y: 91, distance: 72.2
click at [650, 91] on div "ID Tipo de operación Tipo / Método Estado Fecha de creación Fecha de aprobación…" at bounding box center [381, 94] width 674 height 13
click at [102, 33] on span "Cobros" at bounding box center [99, 34] width 20 height 9
select select "10"
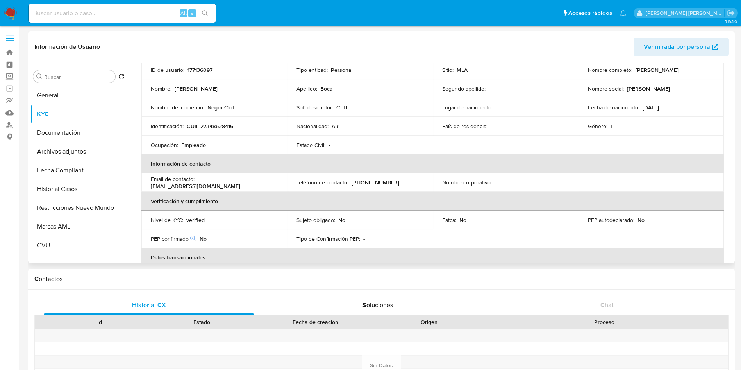
scroll to position [117, 0]
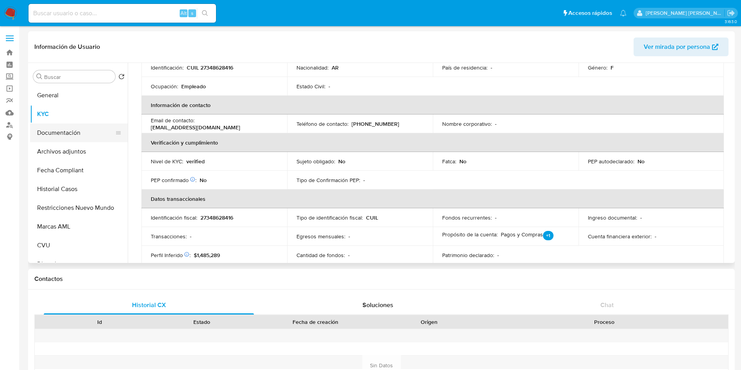
click at [60, 127] on button "Documentación" at bounding box center [75, 132] width 91 height 19
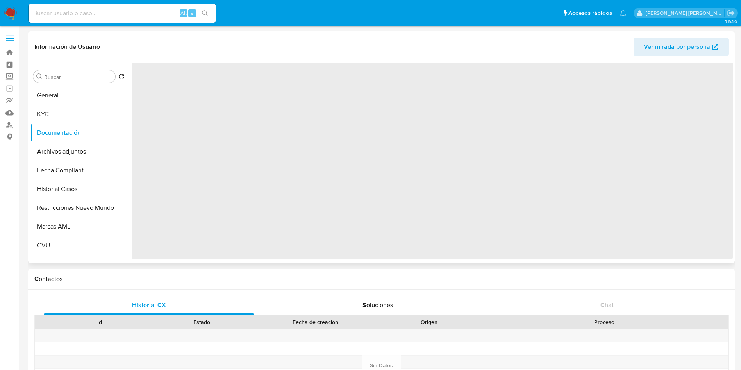
scroll to position [0, 0]
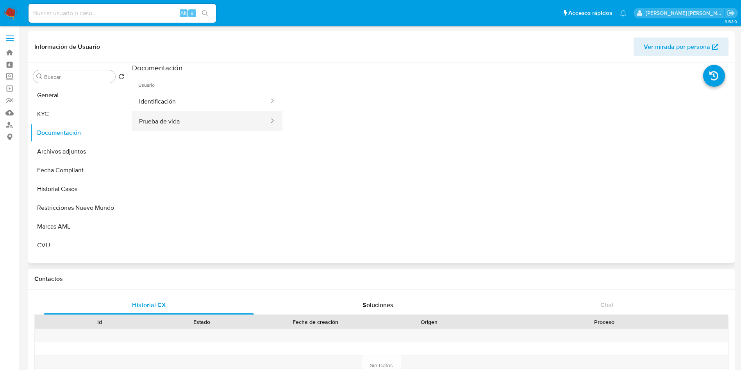
click at [191, 117] on button "Prueba de vida" at bounding box center [201, 121] width 138 height 20
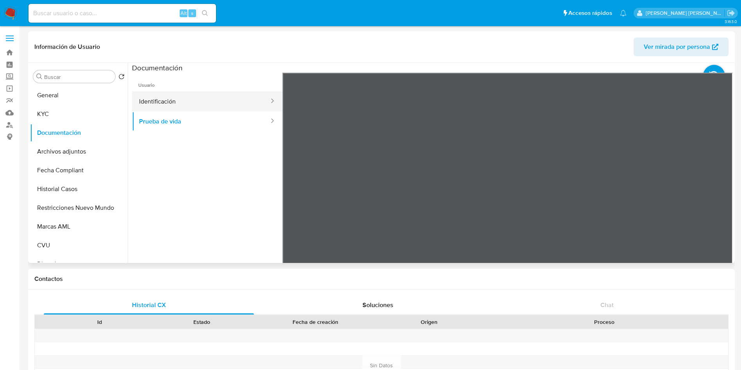
click at [190, 96] on button "Identificación" at bounding box center [201, 101] width 138 height 20
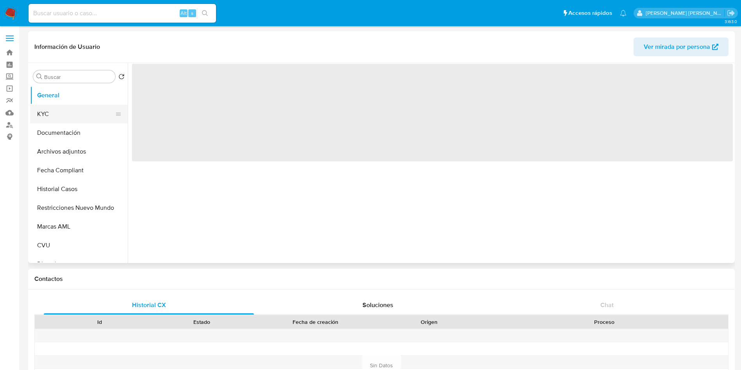
click at [58, 116] on button "KYC" at bounding box center [75, 114] width 91 height 19
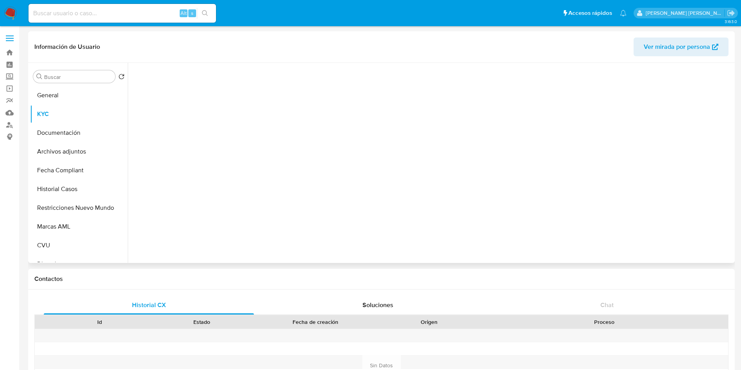
select select "10"
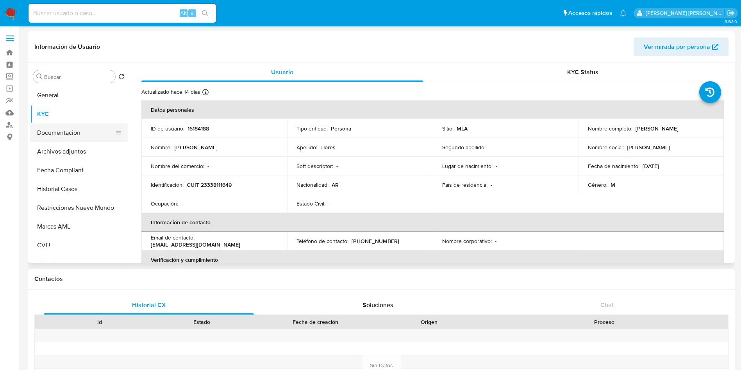
click at [68, 132] on button "Documentación" at bounding box center [75, 132] width 91 height 19
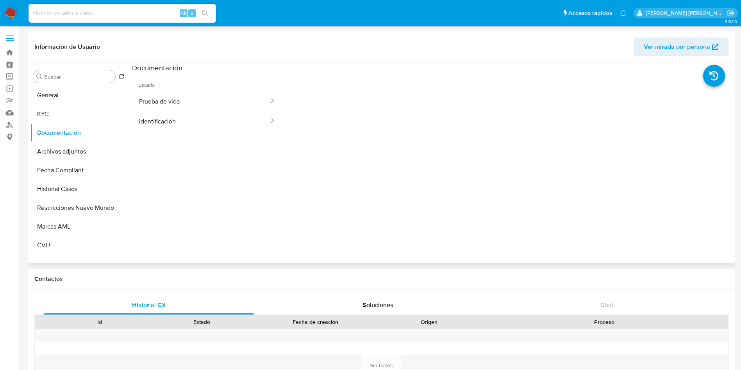
click at [183, 137] on ul "Usuario Prueba de vida Identificación" at bounding box center [207, 185] width 150 height 225
click at [156, 127] on button "Identificación" at bounding box center [201, 121] width 138 height 20
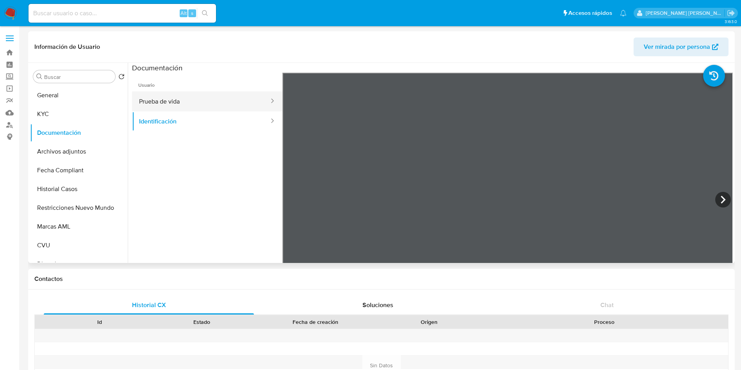
click at [180, 101] on button "Prueba de vida" at bounding box center [201, 101] width 138 height 20
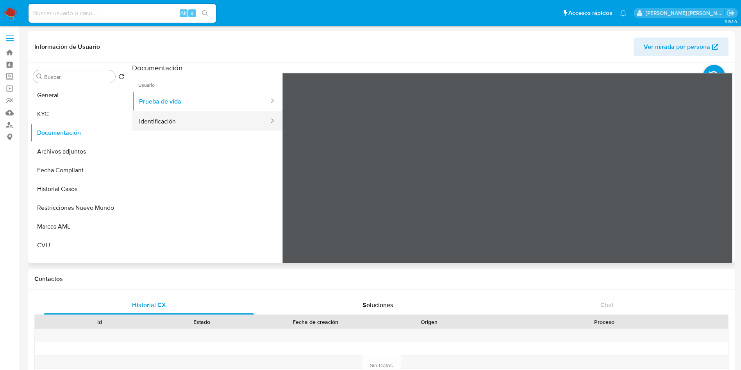
click at [157, 114] on button "Identificación" at bounding box center [201, 121] width 138 height 20
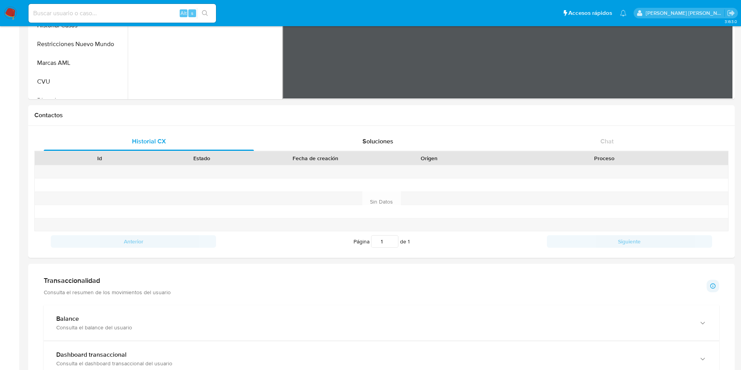
scroll to position [410, 0]
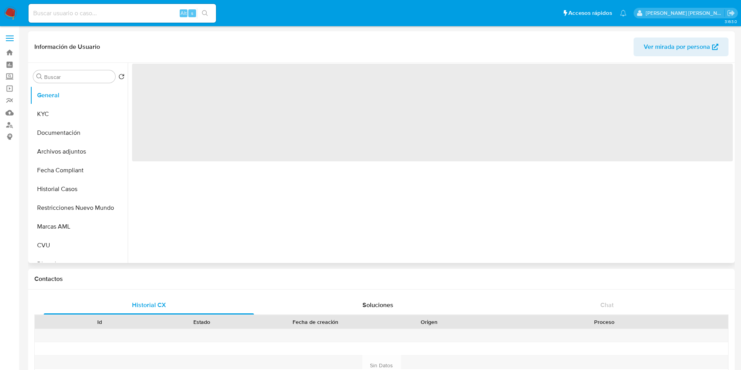
select select "10"
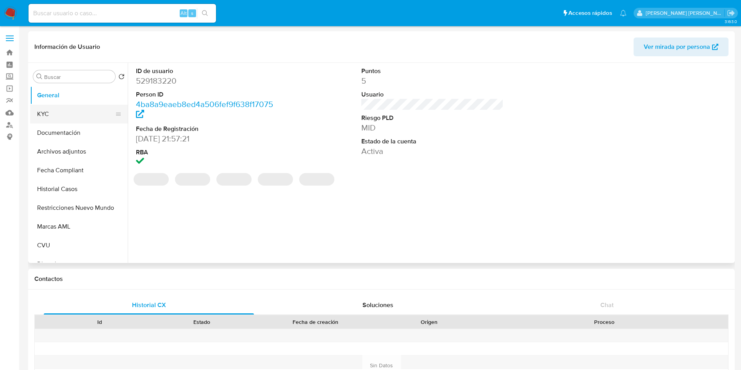
click at [73, 109] on button "KYC" at bounding box center [75, 114] width 91 height 19
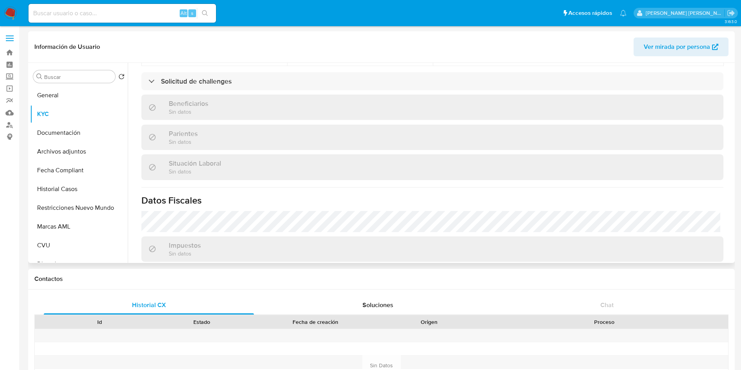
scroll to position [397, 0]
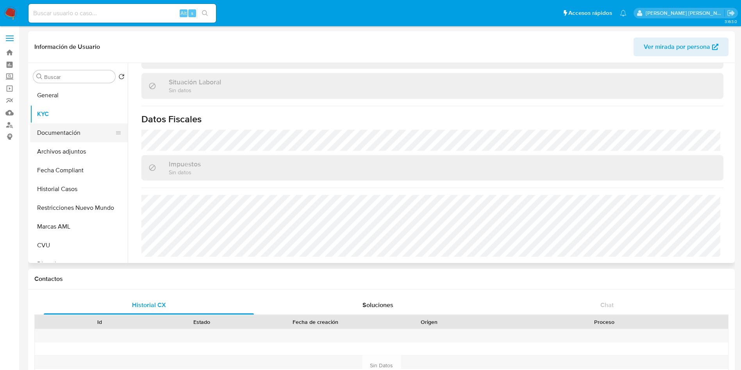
click at [91, 134] on button "Documentación" at bounding box center [75, 132] width 91 height 19
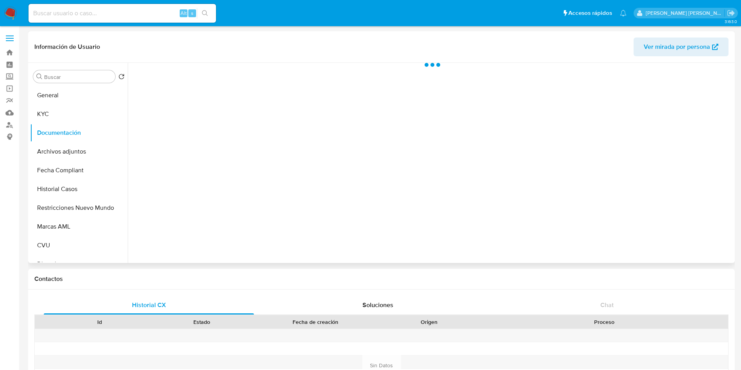
scroll to position [0, 0]
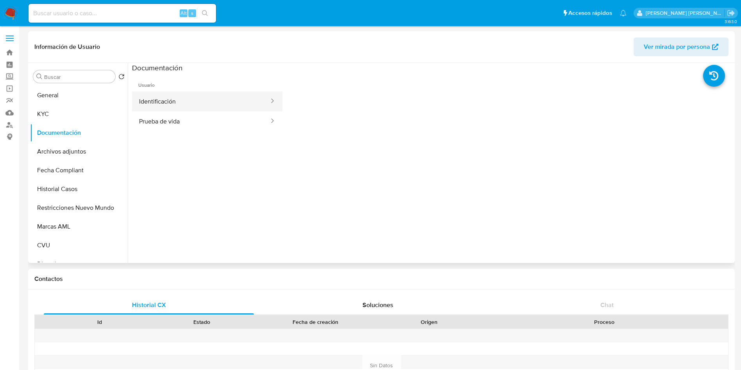
click at [178, 105] on button "Identificación" at bounding box center [201, 101] width 138 height 20
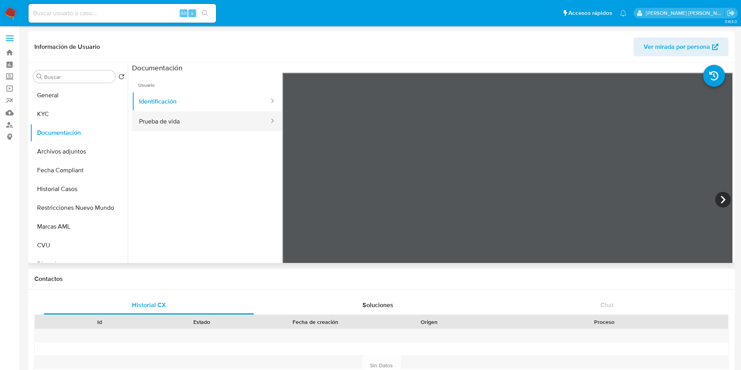
click at [187, 123] on button "Prueba de vida" at bounding box center [201, 121] width 138 height 20
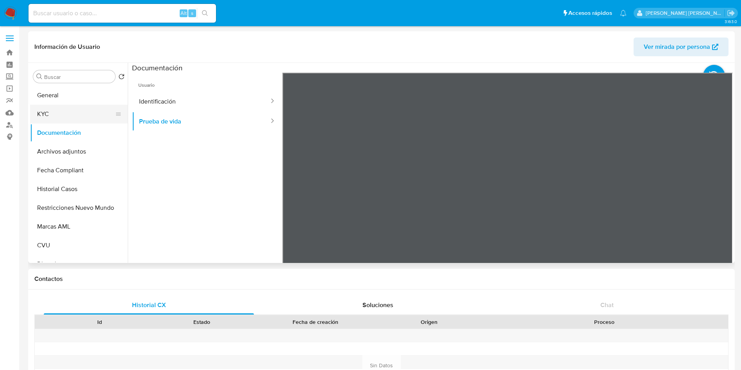
click at [56, 118] on button "KYC" at bounding box center [75, 114] width 91 height 19
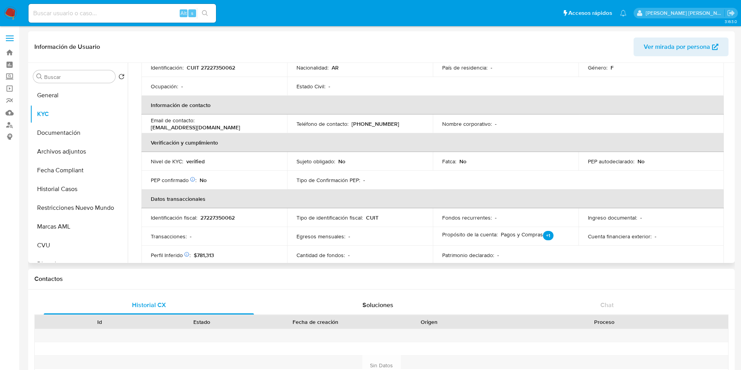
scroll to position [176, 0]
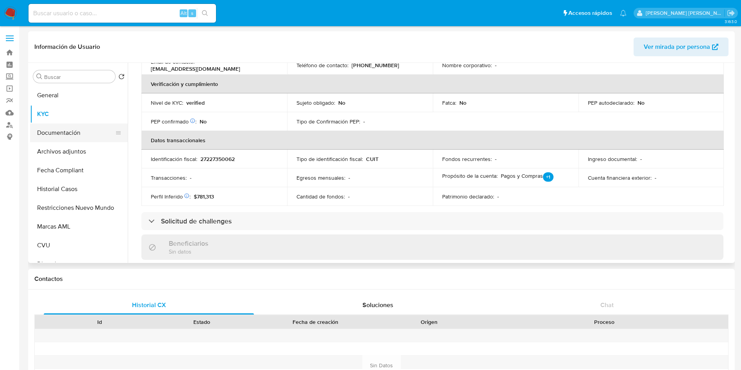
click at [84, 128] on button "Documentación" at bounding box center [75, 132] width 91 height 19
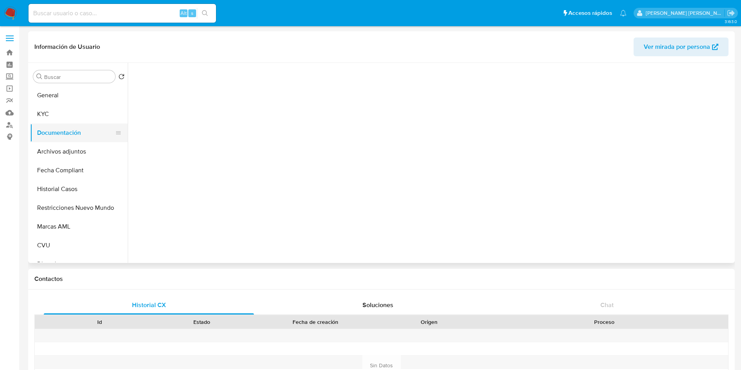
scroll to position [0, 0]
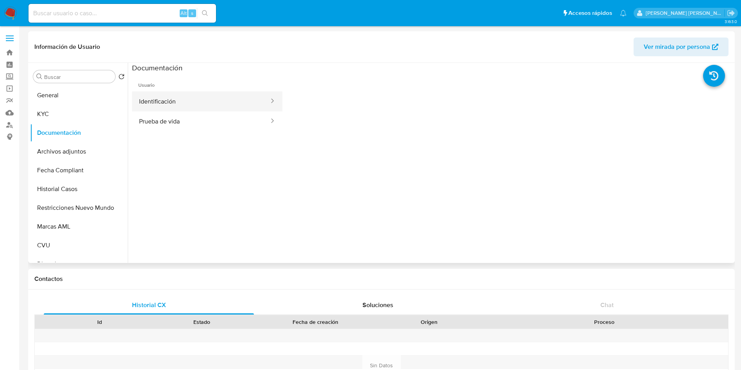
click at [153, 107] on button "Identificación" at bounding box center [201, 101] width 138 height 20
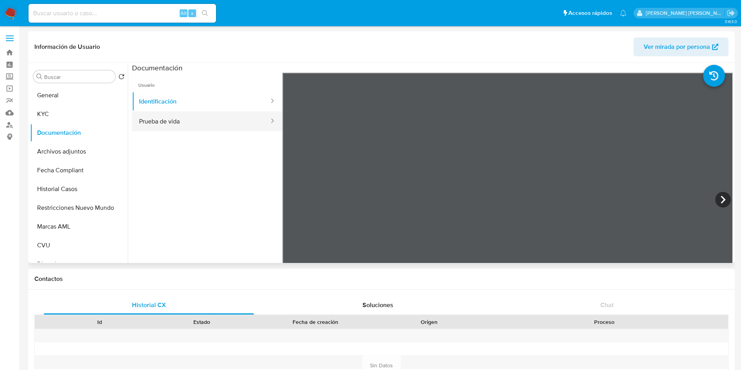
click at [149, 120] on button "Prueba de vida" at bounding box center [201, 121] width 138 height 20
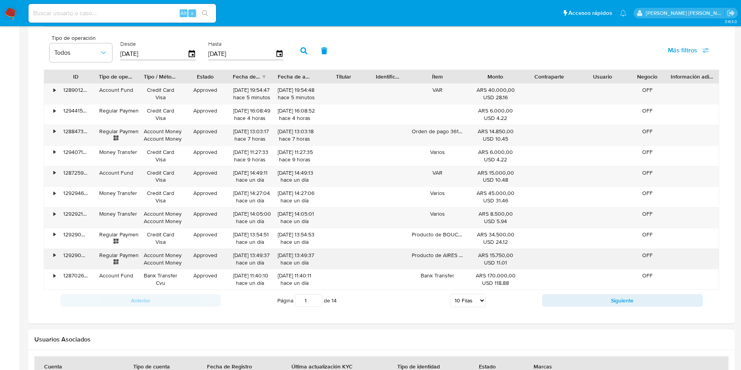
scroll to position [527, 0]
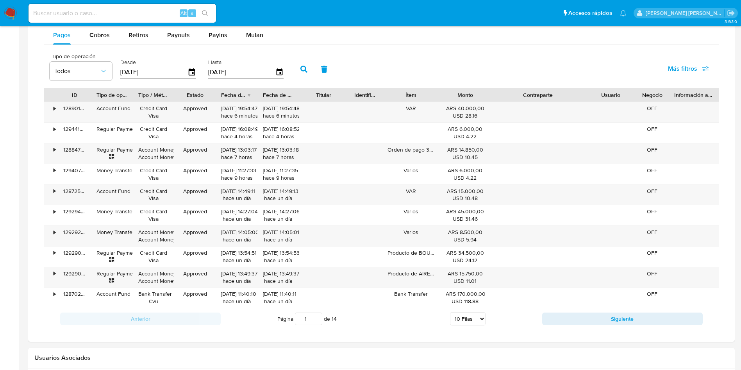
drag, startPoint x: 578, startPoint y: 90, endPoint x: 620, endPoint y: 90, distance: 41.8
click at [620, 90] on div "ID Tipo de operación Tipo / Método Estado Fecha de creación Fecha de aprobación…" at bounding box center [381, 94] width 674 height 13
click at [97, 30] on span "Cobros" at bounding box center [99, 34] width 20 height 9
select select "10"
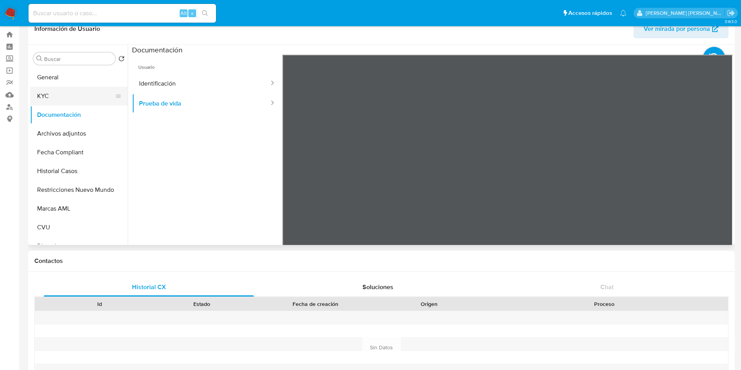
scroll to position [0, 0]
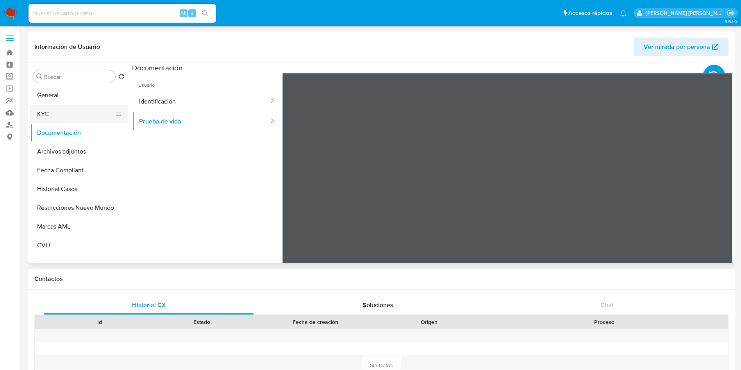
click at [62, 118] on button "KYC" at bounding box center [75, 114] width 91 height 19
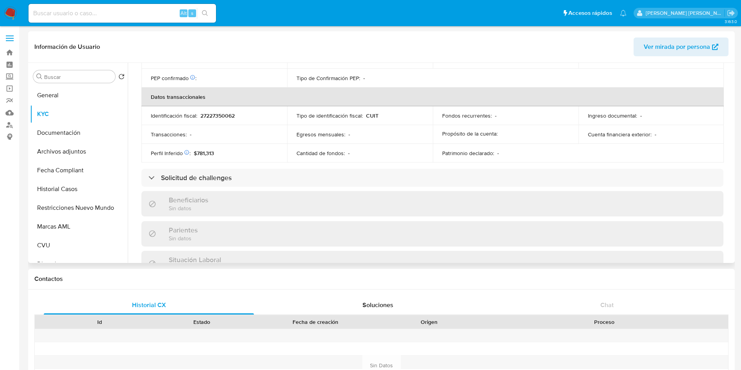
scroll to position [162, 0]
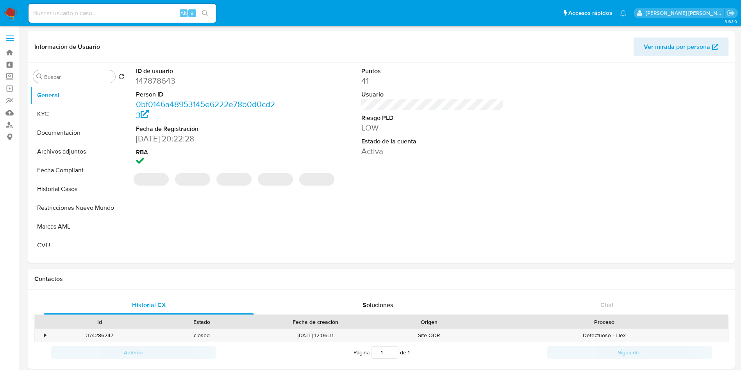
select select "10"
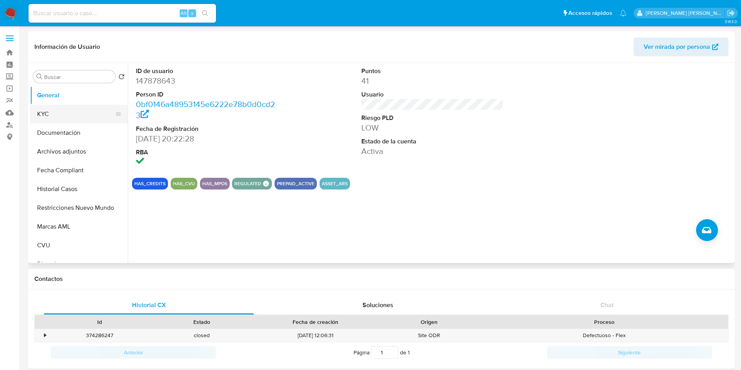
click at [62, 116] on button "KYC" at bounding box center [75, 114] width 91 height 19
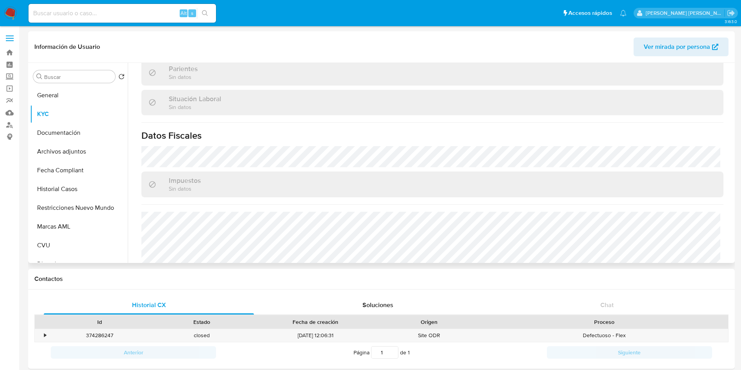
scroll to position [410, 0]
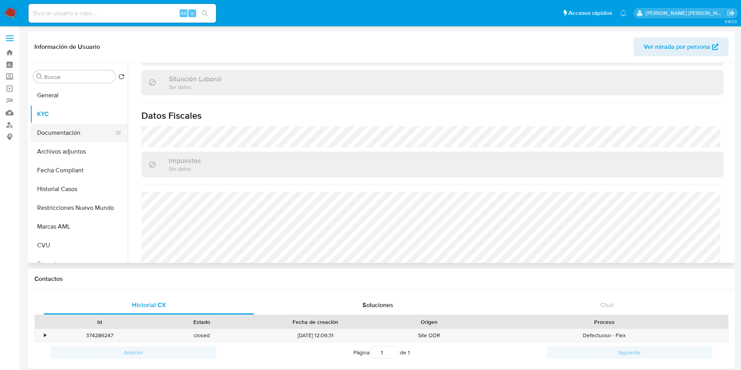
click at [71, 132] on button "Documentación" at bounding box center [75, 132] width 91 height 19
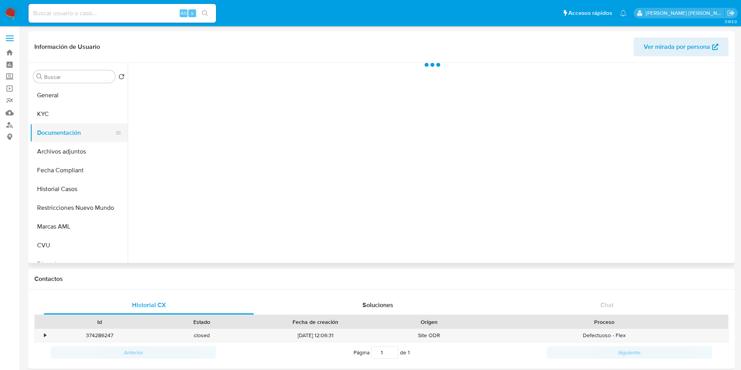
scroll to position [0, 0]
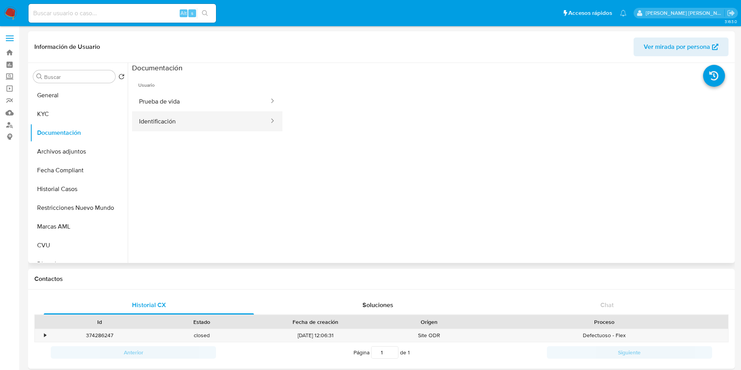
click at [168, 115] on button "Identificación" at bounding box center [201, 121] width 138 height 20
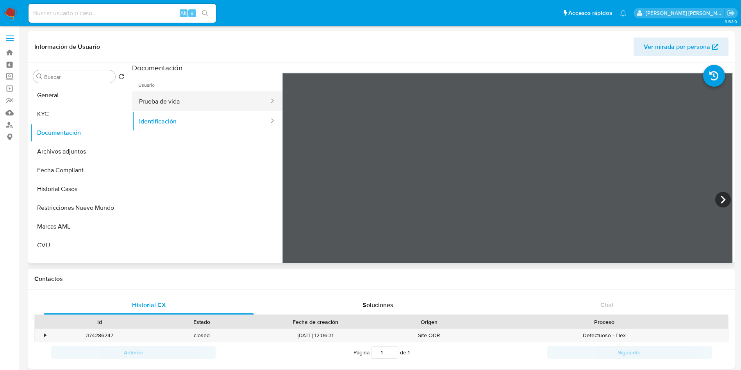
click at [167, 103] on button "Prueba de vida" at bounding box center [201, 101] width 138 height 20
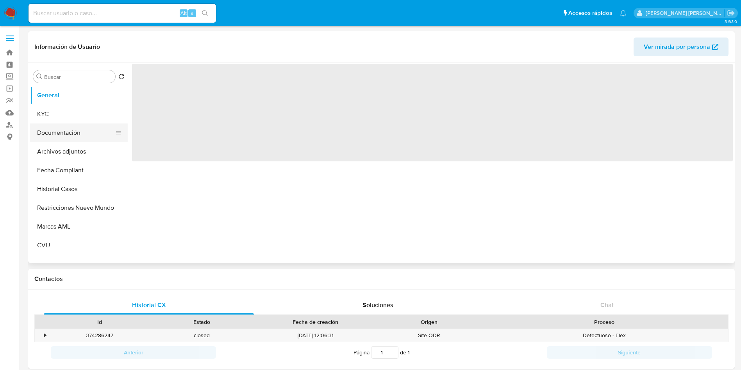
select select "10"
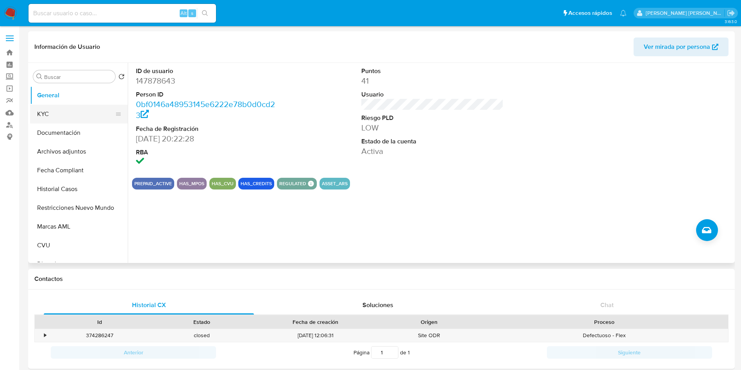
click at [77, 118] on button "KYC" at bounding box center [75, 114] width 91 height 19
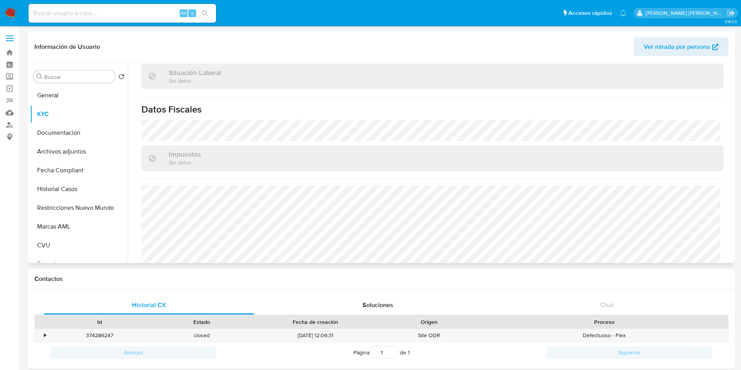
scroll to position [426, 0]
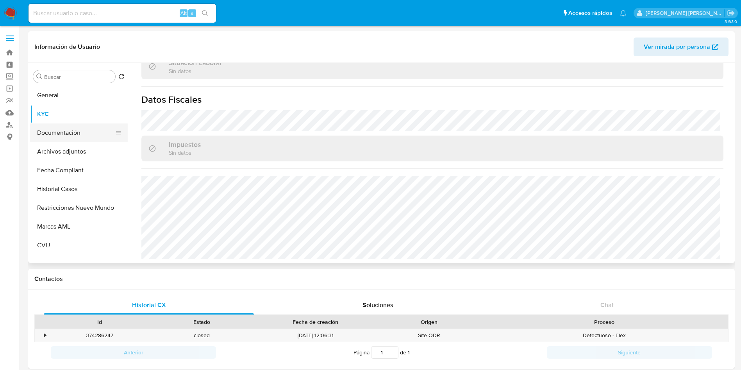
click at [78, 127] on button "Documentación" at bounding box center [75, 132] width 91 height 19
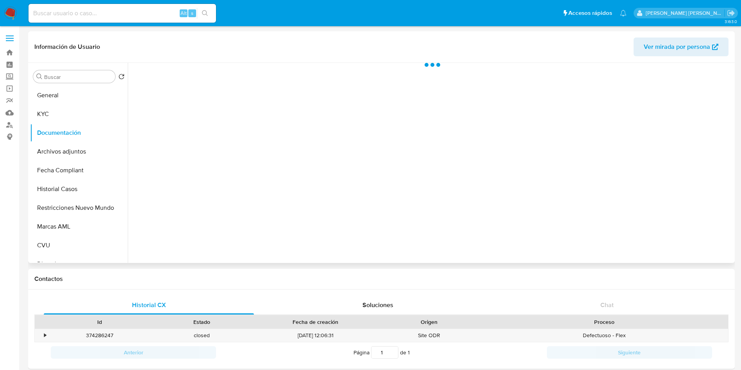
scroll to position [0, 0]
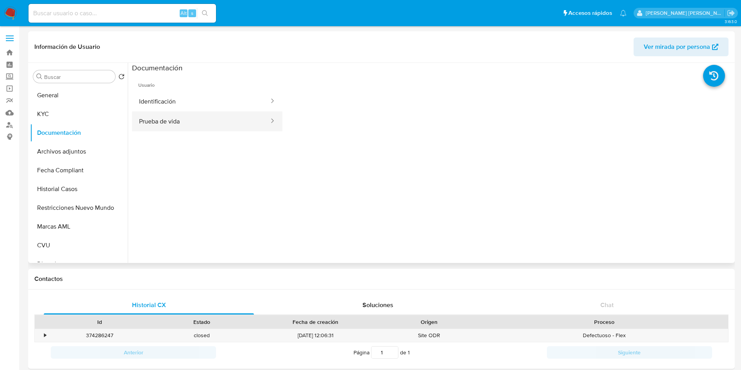
click at [181, 117] on button "Prueba de vida" at bounding box center [201, 121] width 138 height 20
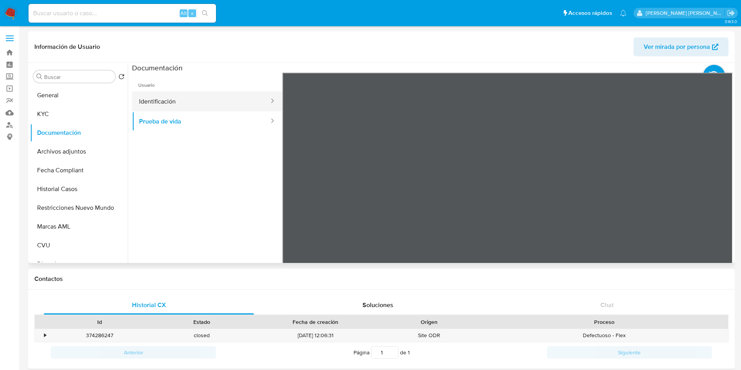
click at [185, 105] on button "Identificación" at bounding box center [201, 101] width 138 height 20
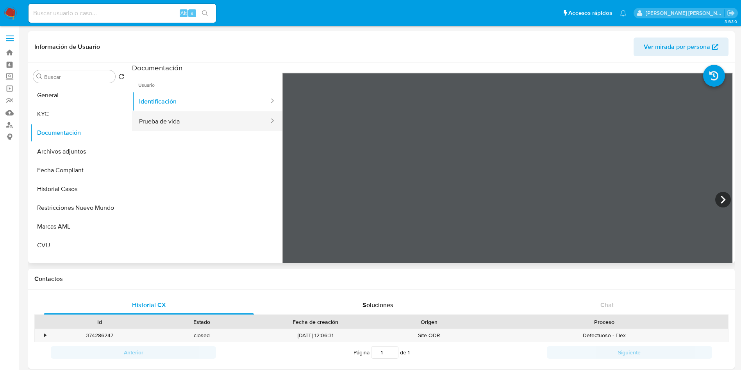
click at [185, 125] on button "Prueba de vida" at bounding box center [201, 121] width 138 height 20
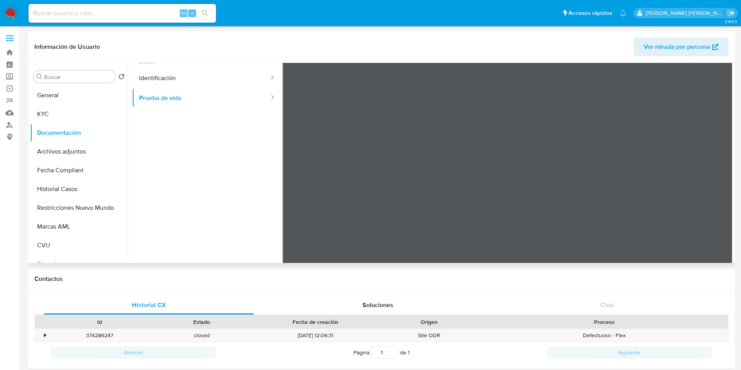
scroll to position [59, 0]
click at [140, 16] on input at bounding box center [122, 13] width 187 height 10
click at [56, 108] on button "KYC" at bounding box center [75, 114] width 91 height 19
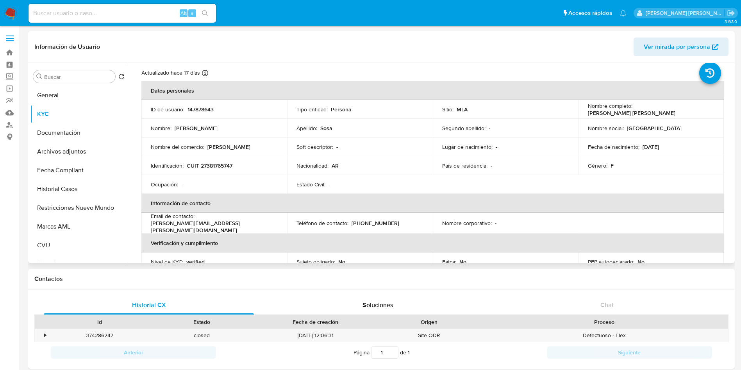
scroll to position [0, 0]
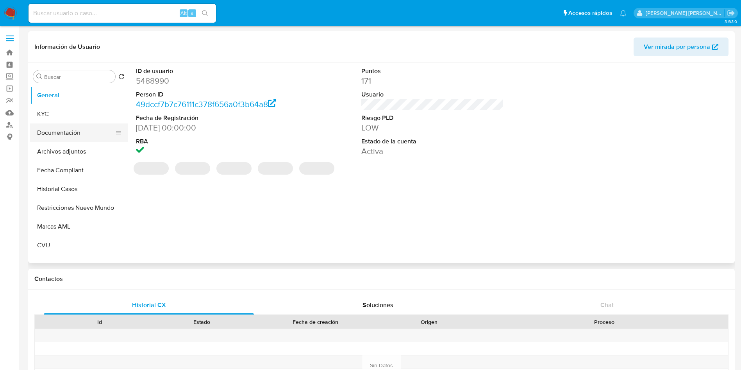
select select "10"
click at [43, 133] on button "Documentación" at bounding box center [75, 132] width 91 height 19
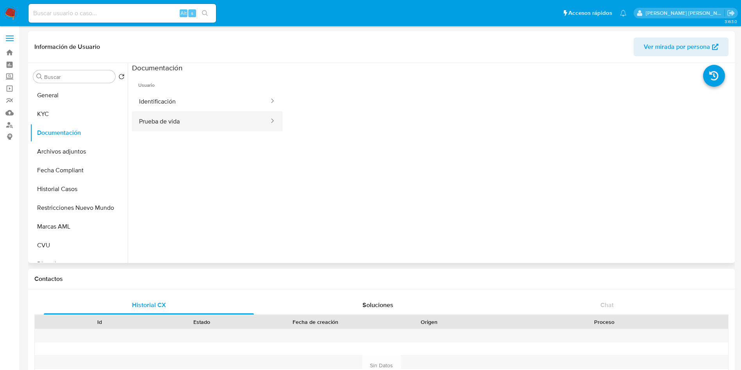
click at [159, 127] on button "Prueba de vida" at bounding box center [201, 121] width 138 height 20
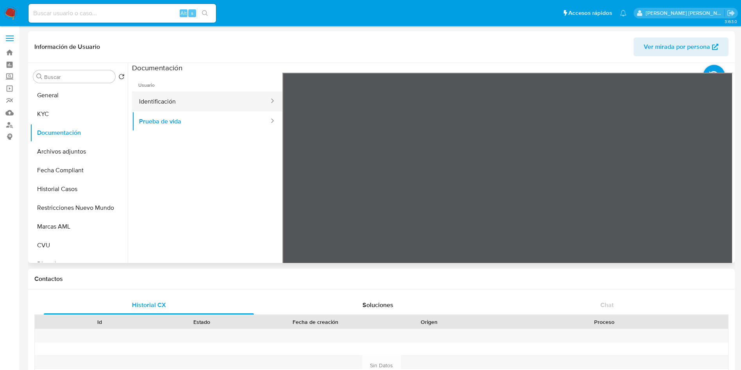
click at [155, 101] on button "Identificación" at bounding box center [201, 101] width 138 height 20
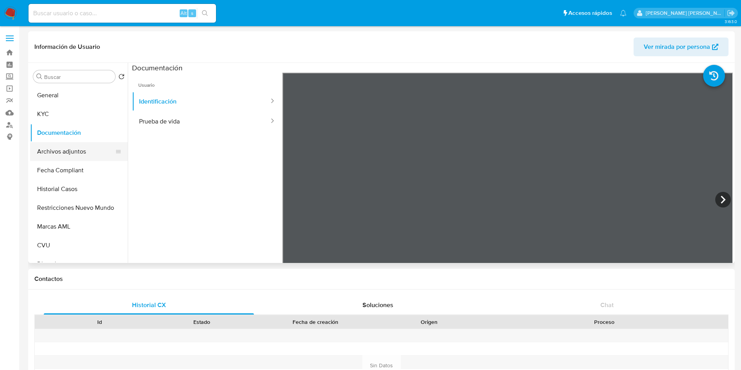
click at [49, 150] on button "Archivos adjuntos" at bounding box center [75, 151] width 91 height 19
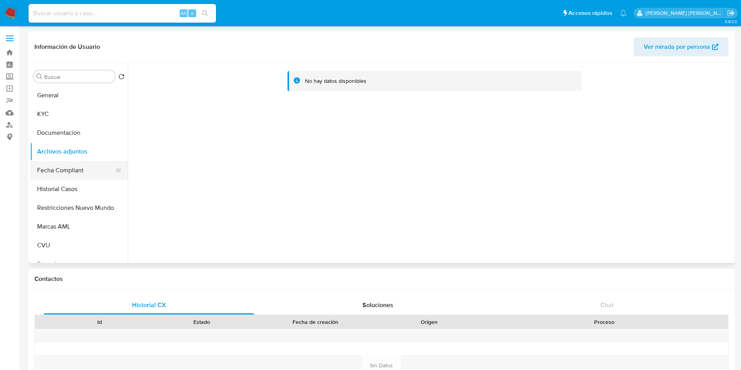
click at [76, 169] on button "Fecha Compliant" at bounding box center [75, 170] width 91 height 19
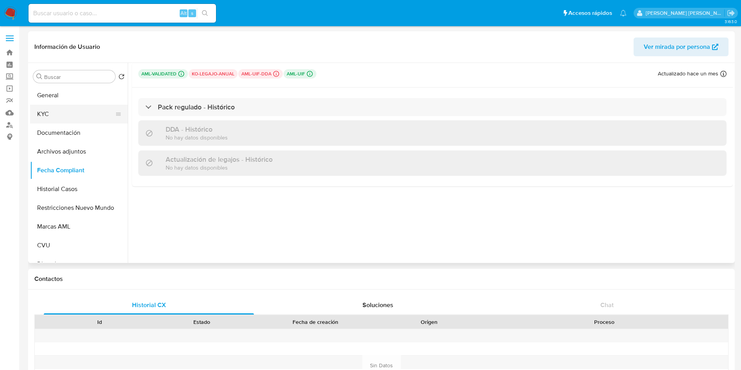
click at [76, 123] on button "KYC" at bounding box center [75, 114] width 91 height 19
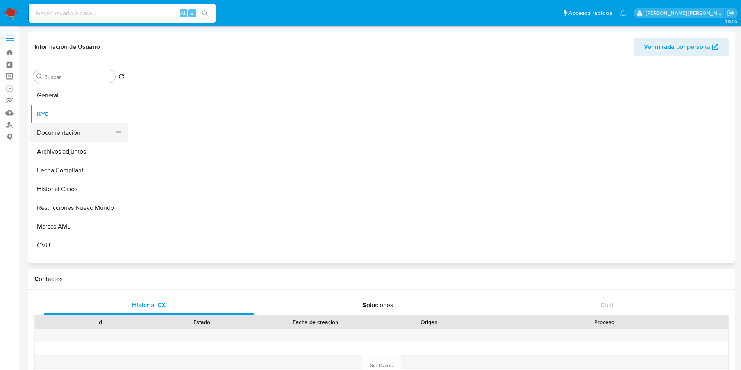
click at [69, 117] on button "KYC" at bounding box center [79, 114] width 98 height 19
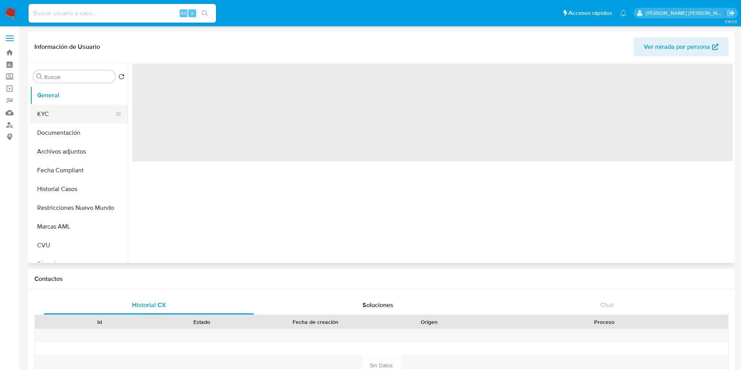
click at [59, 109] on button "KYC" at bounding box center [75, 114] width 91 height 19
select select "10"
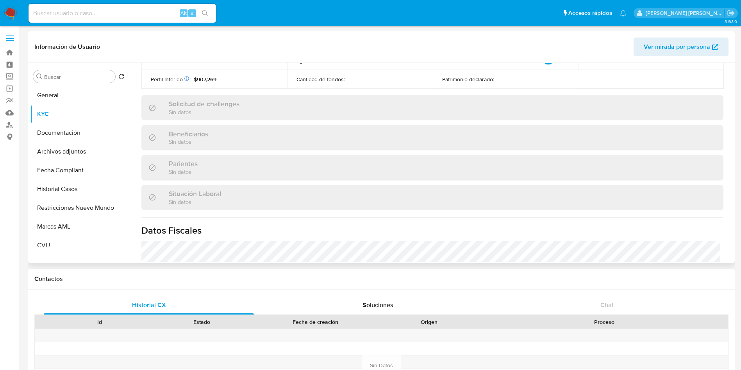
scroll to position [176, 0]
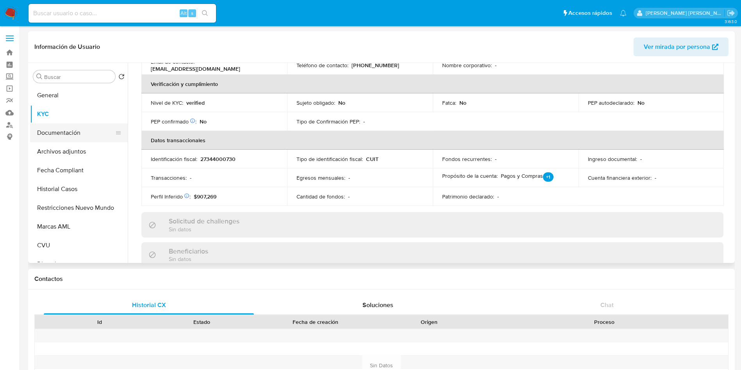
click at [70, 134] on button "Documentación" at bounding box center [75, 132] width 91 height 19
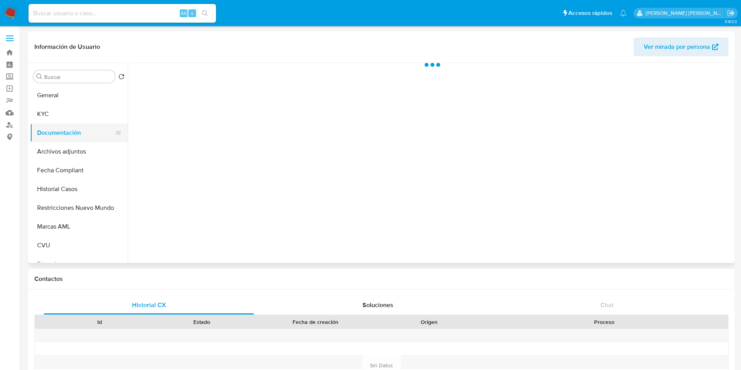
scroll to position [0, 0]
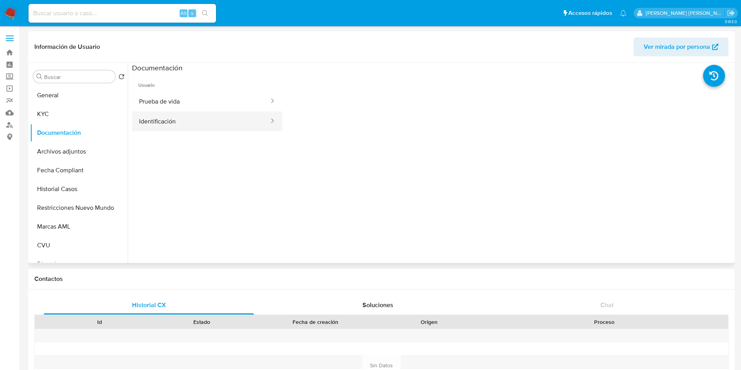
click at [187, 114] on button "Identificación" at bounding box center [201, 121] width 138 height 20
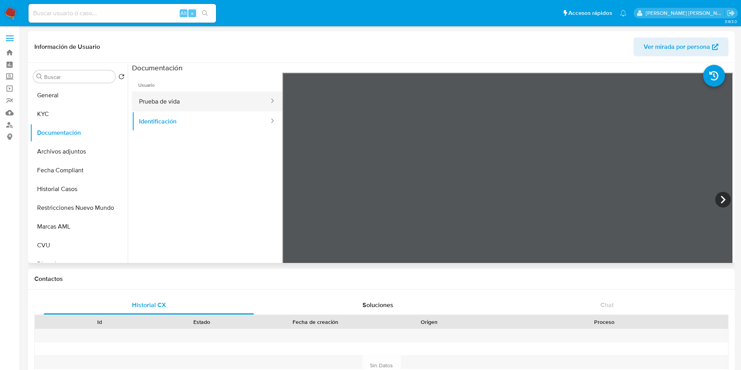
click at [173, 104] on button "Prueba de vida" at bounding box center [201, 101] width 138 height 20
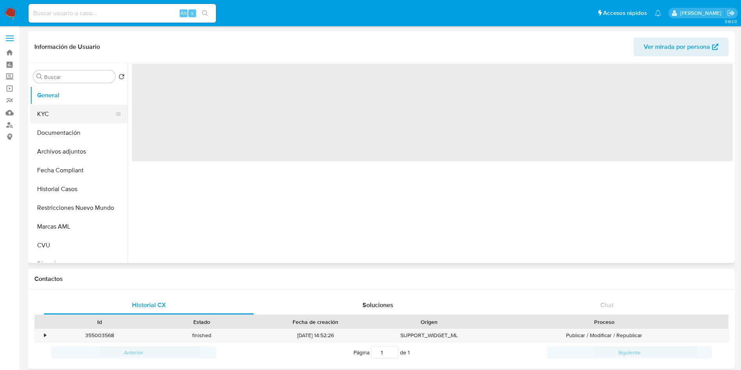
select select "10"
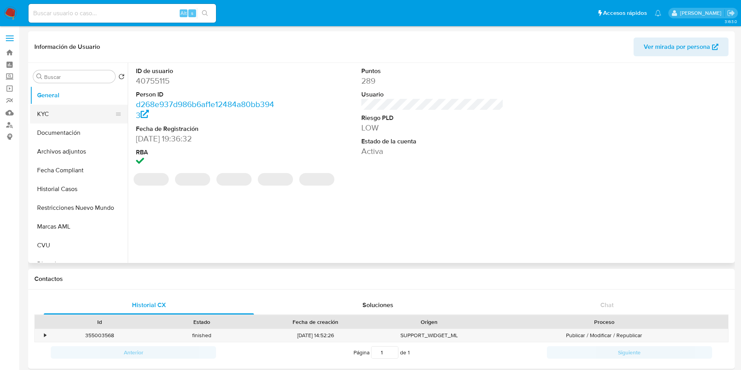
click at [62, 116] on button "KYC" at bounding box center [75, 114] width 91 height 19
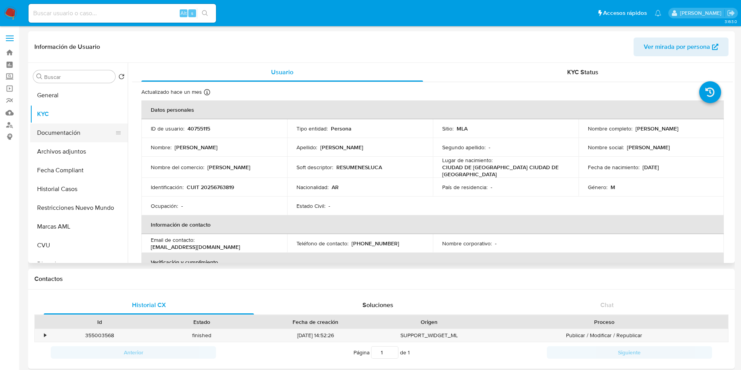
click at [69, 131] on button "Documentación" at bounding box center [75, 132] width 91 height 19
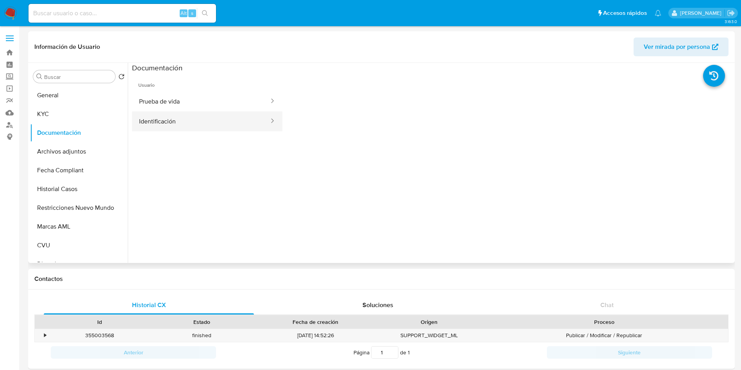
click at [182, 121] on button "Identificación" at bounding box center [201, 121] width 138 height 20
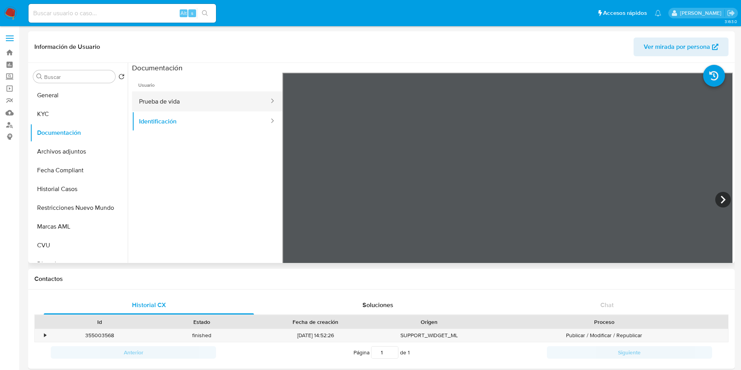
click at [179, 94] on button "Prueba de vida" at bounding box center [201, 101] width 138 height 20
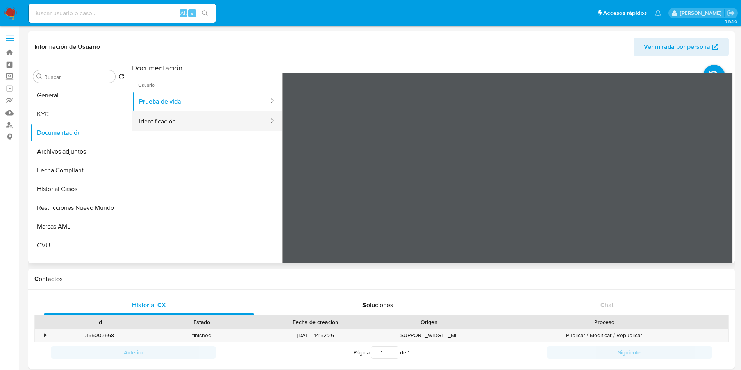
click at [174, 119] on button "Identificación" at bounding box center [201, 121] width 138 height 20
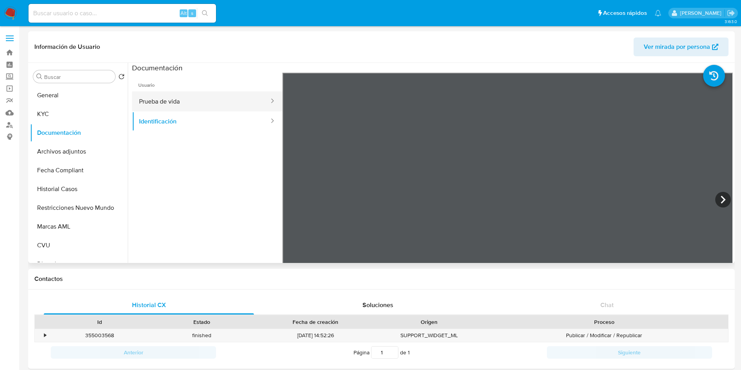
click at [151, 105] on button "Prueba de vida" at bounding box center [201, 101] width 138 height 20
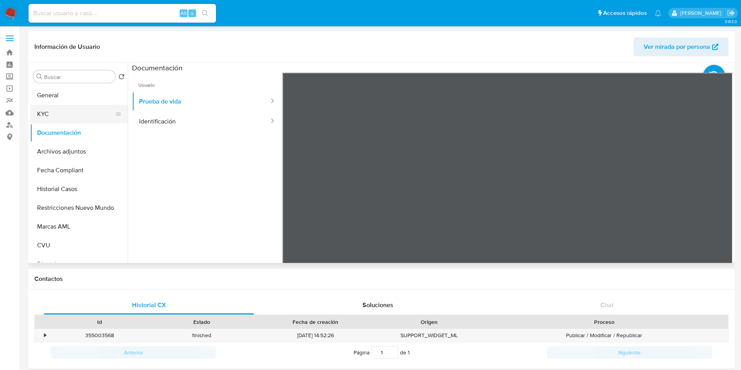
click at [50, 114] on button "KYC" at bounding box center [75, 114] width 91 height 19
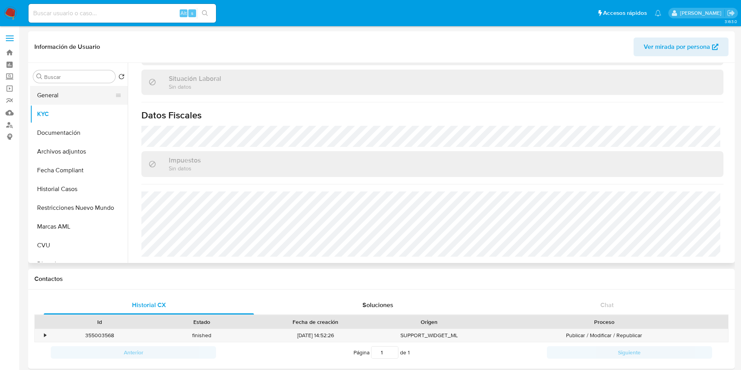
click at [65, 98] on button "General" at bounding box center [75, 95] width 91 height 19
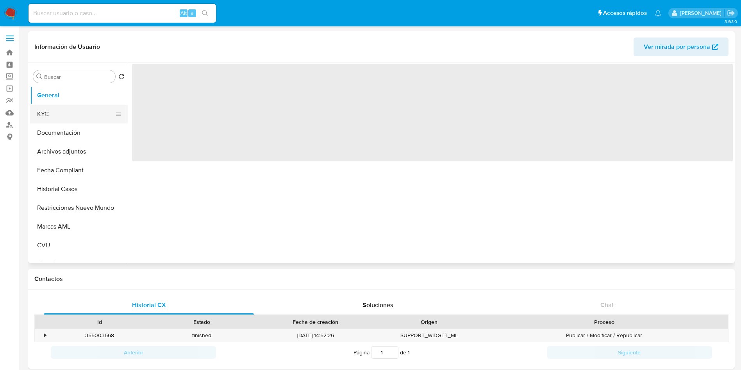
click at [63, 115] on button "KYC" at bounding box center [75, 114] width 91 height 19
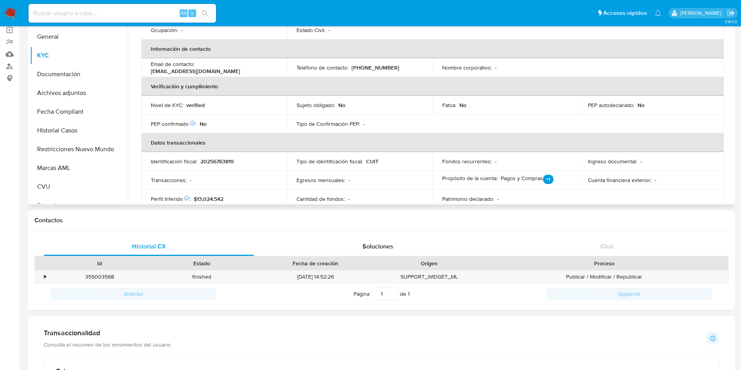
scroll to position [176, 0]
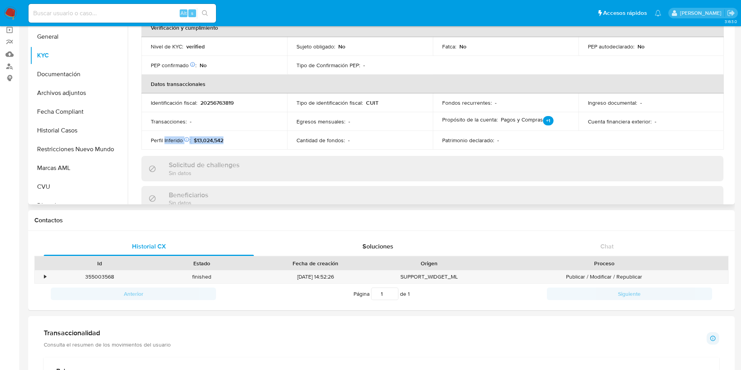
drag, startPoint x: 225, startPoint y: 141, endPoint x: 164, endPoint y: 138, distance: 61.0
click at [164, 138] on div "Perfil Inferido Éste campo indica la información de Nivel Socioeconómico del us…" at bounding box center [214, 140] width 127 height 7
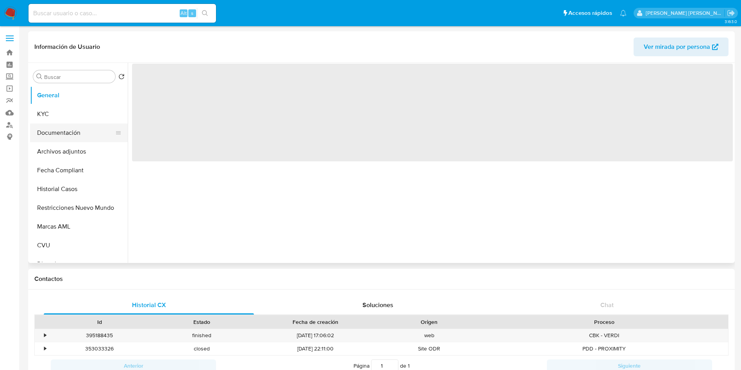
click at [65, 130] on button "Documentación" at bounding box center [75, 132] width 91 height 19
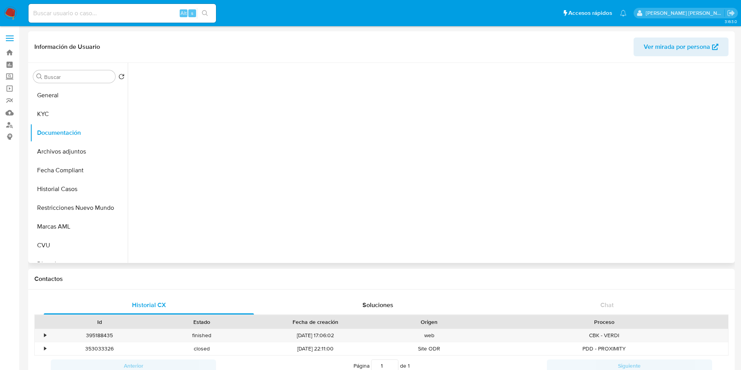
select select "10"
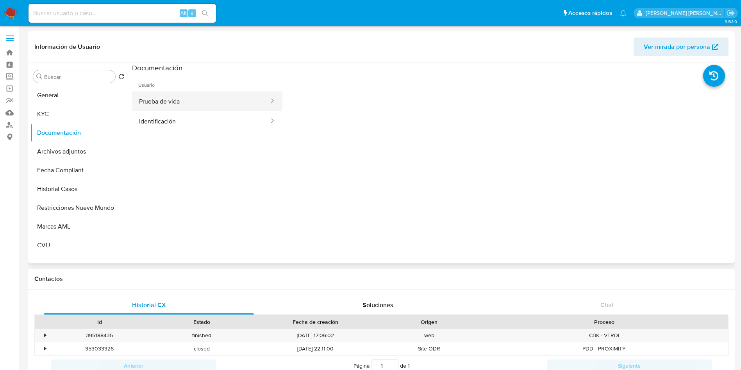
click at [162, 105] on button "Prueba de vida" at bounding box center [201, 101] width 138 height 20
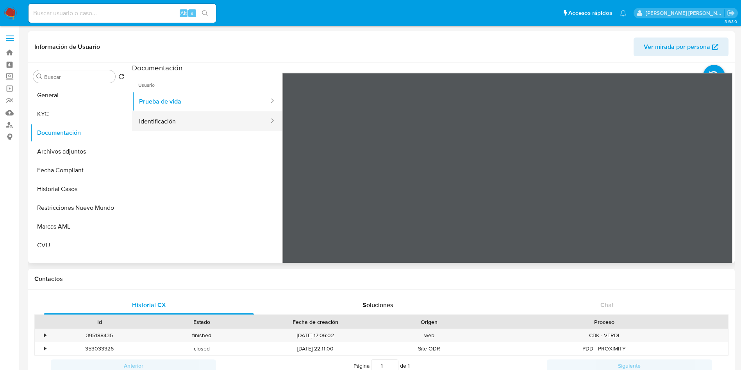
click at [171, 117] on button "Identificación" at bounding box center [201, 121] width 138 height 20
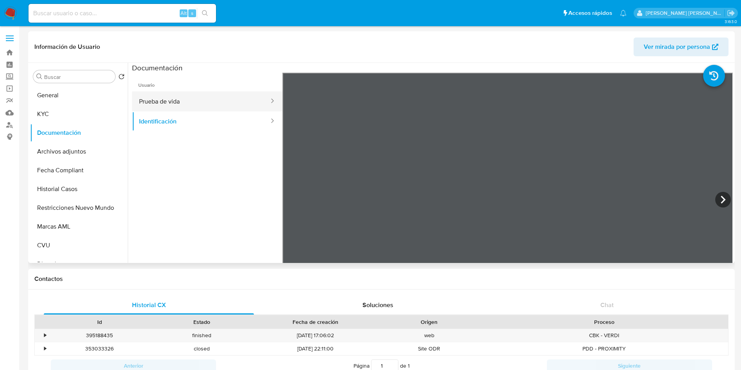
click at [162, 103] on button "Prueba de vida" at bounding box center [201, 101] width 138 height 20
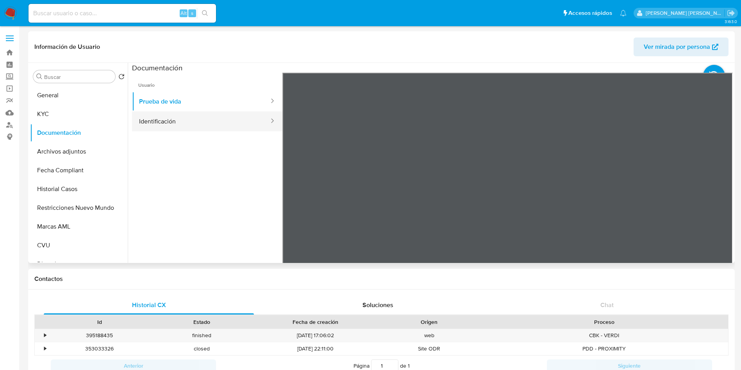
click at [160, 119] on button "Identificación" at bounding box center [201, 121] width 138 height 20
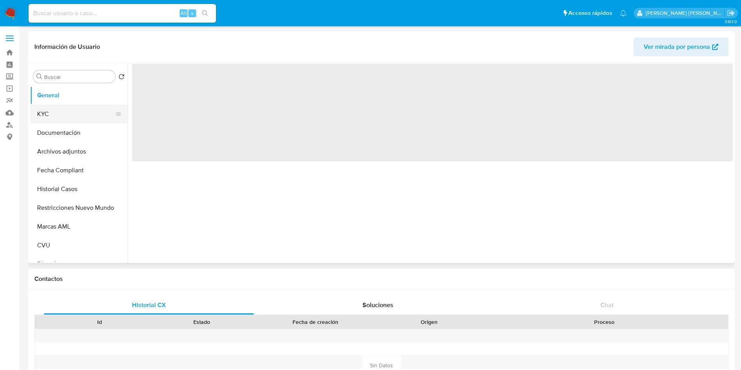
click at [55, 117] on button "KYC" at bounding box center [75, 114] width 91 height 19
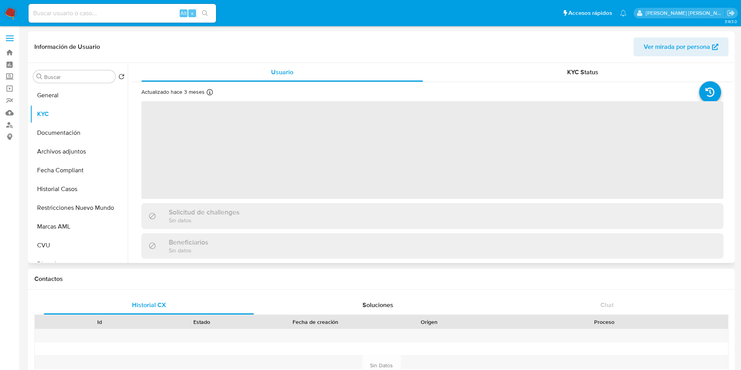
select select "10"
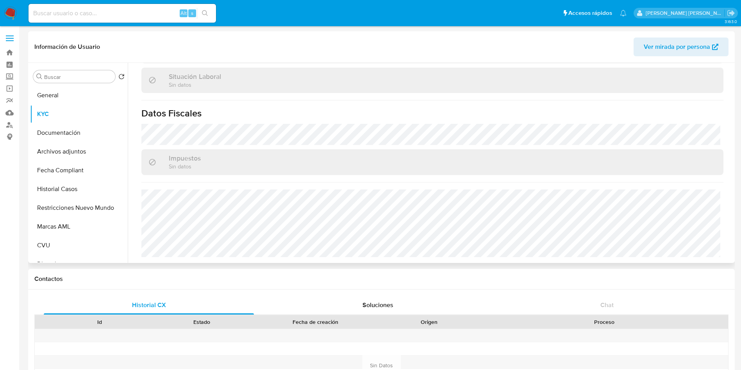
scroll to position [410, 0]
click at [61, 133] on button "Documentación" at bounding box center [75, 132] width 91 height 19
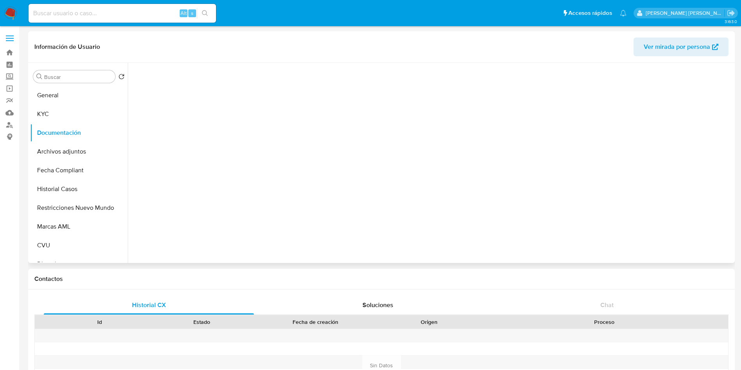
scroll to position [0, 0]
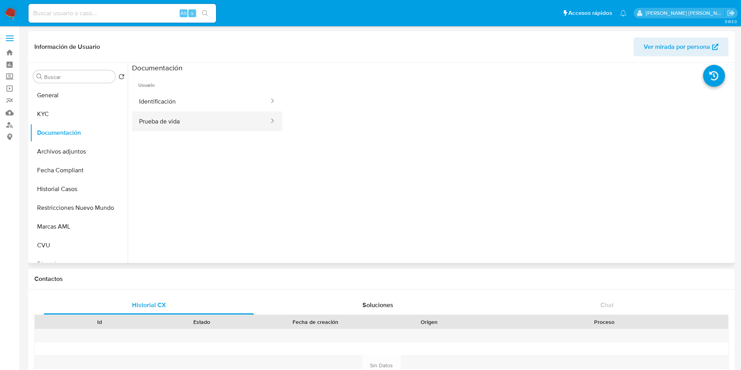
click at [186, 117] on button "Prueba de vida" at bounding box center [201, 121] width 138 height 20
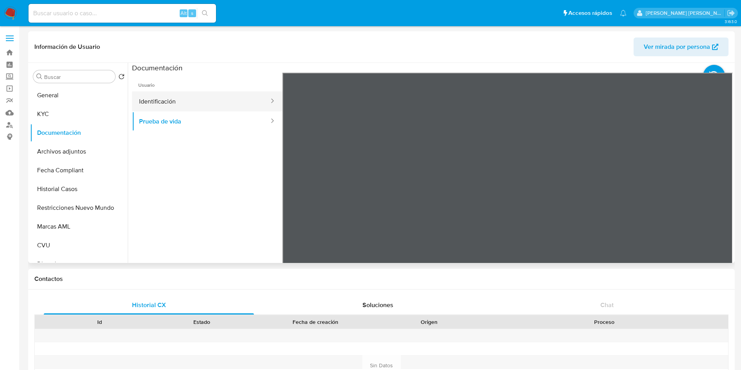
click at [195, 106] on button "Identificación" at bounding box center [201, 101] width 138 height 20
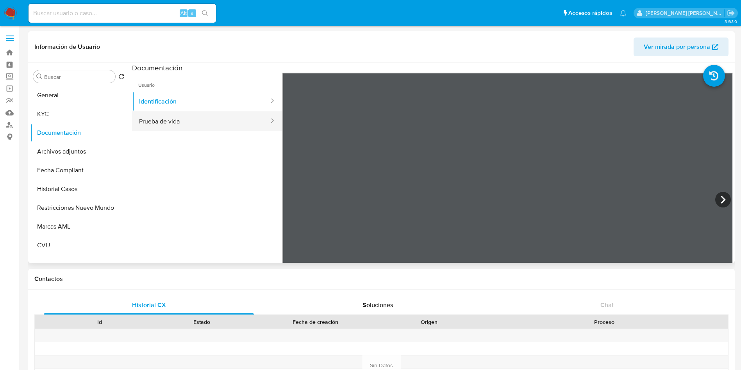
click at [183, 122] on button "Prueba de vida" at bounding box center [201, 121] width 138 height 20
